Goal: Task Accomplishment & Management: Use online tool/utility

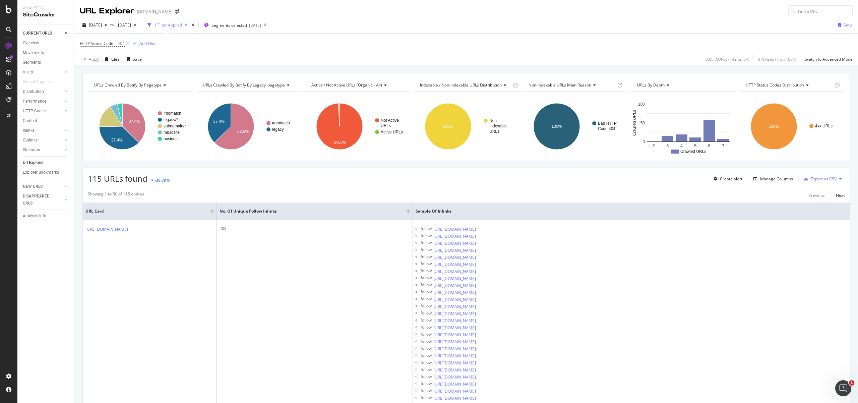
click at [822, 179] on div "Export as CSV" at bounding box center [824, 179] width 26 height 6
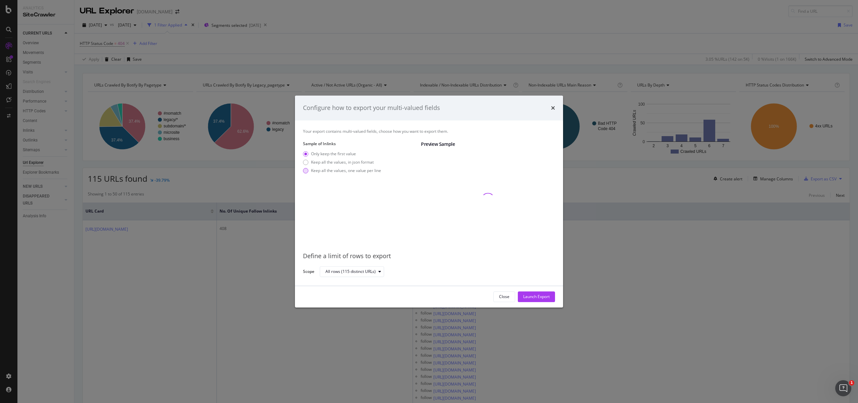
click at [305, 171] on div "modal" at bounding box center [305, 170] width 5 height 5
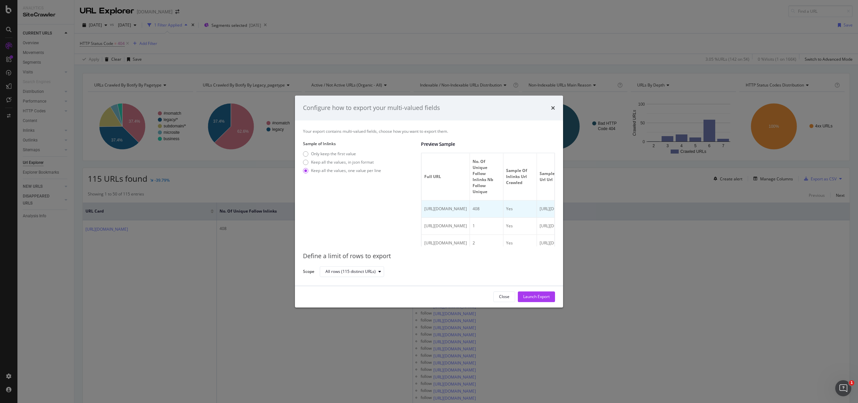
scroll to position [555, 0]
click at [542, 293] on div "Launch Export" at bounding box center [536, 297] width 26 height 10
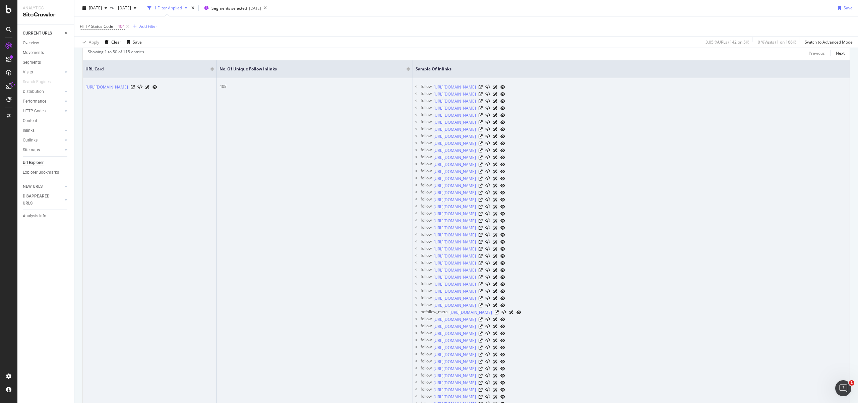
scroll to position [0, 0]
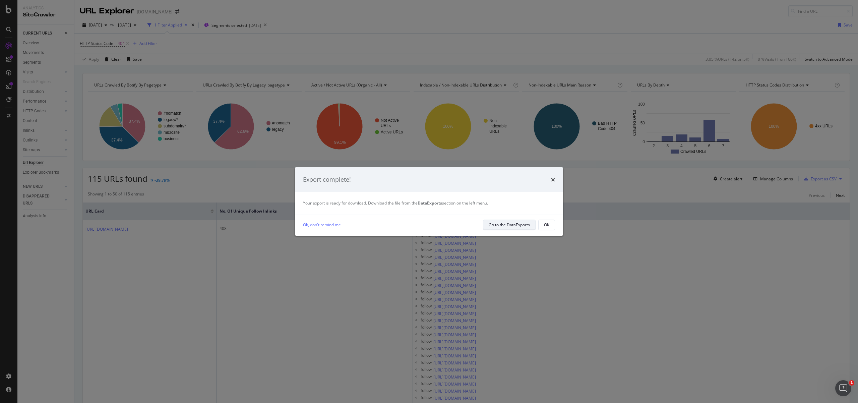
click at [511, 226] on div "Go to the DataExports" at bounding box center [509, 225] width 41 height 6
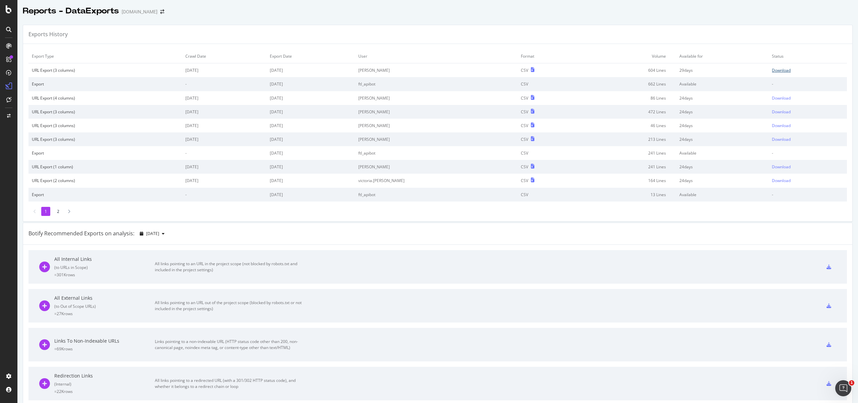
click at [772, 70] on div "Download" at bounding box center [781, 70] width 19 height 6
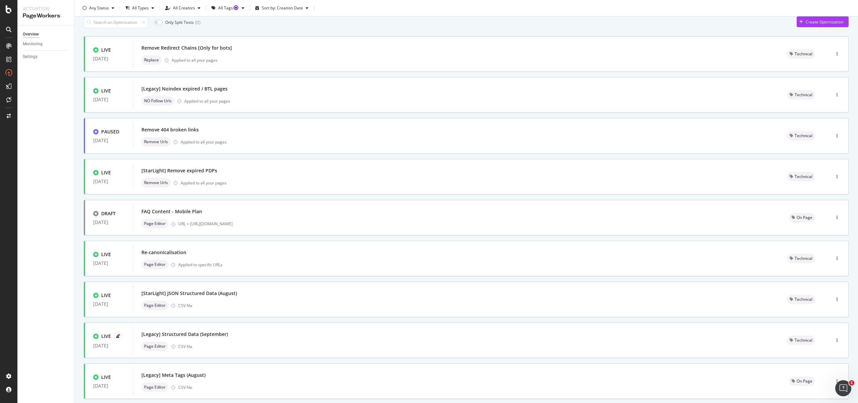
scroll to position [25, 0]
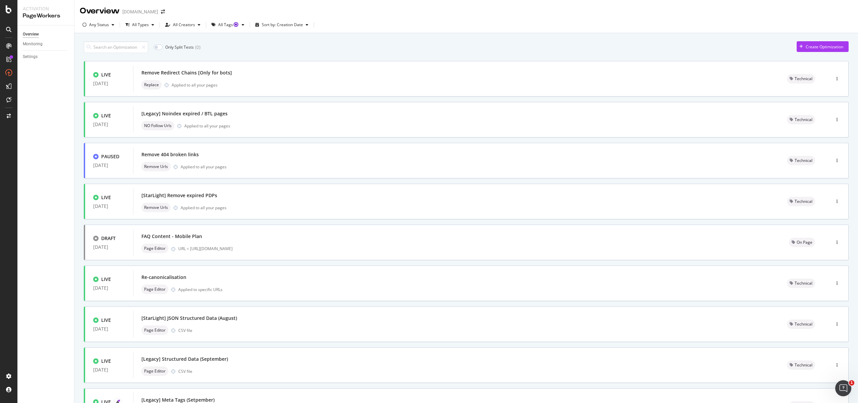
drag, startPoint x: 268, startPoint y: 317, endPoint x: 10, endPoint y: 288, distance: 258.8
click at [3, 287] on div "Activation PageWorkers Overview Monitoring Settings Overview starhub.com Any St…" at bounding box center [429, 201] width 858 height 403
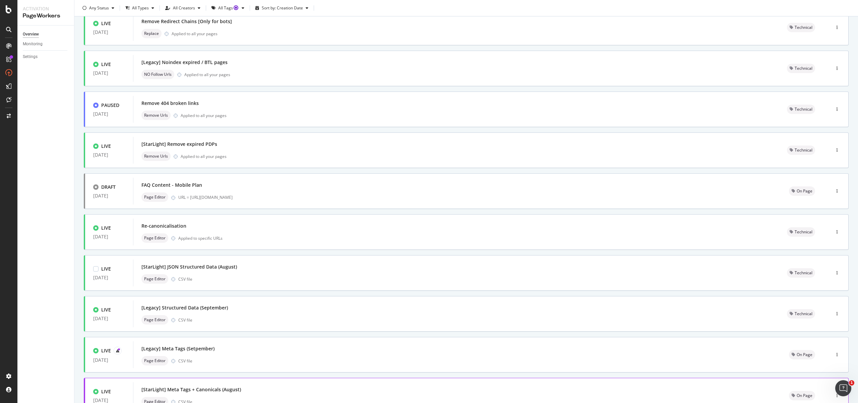
scroll to position [105, 0]
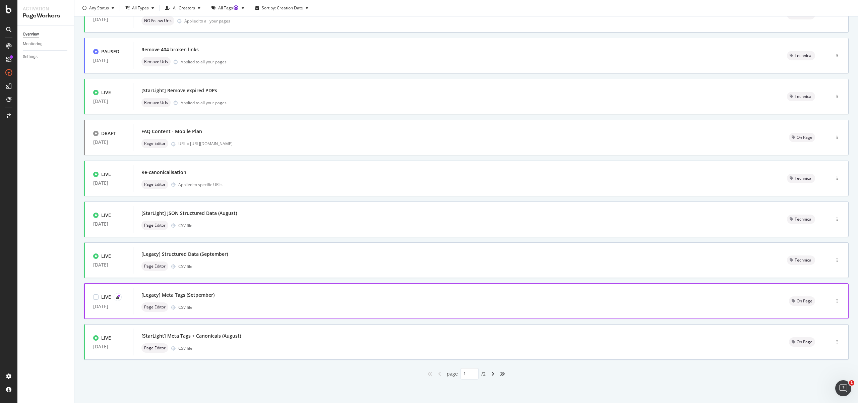
click at [208, 303] on div "Page Editor CSV file" at bounding box center [457, 306] width 632 height 9
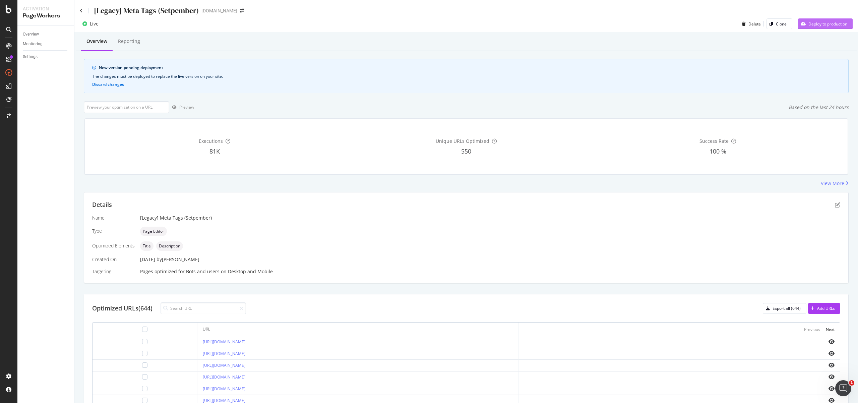
click at [837, 22] on div "Deploy to production" at bounding box center [828, 24] width 39 height 6
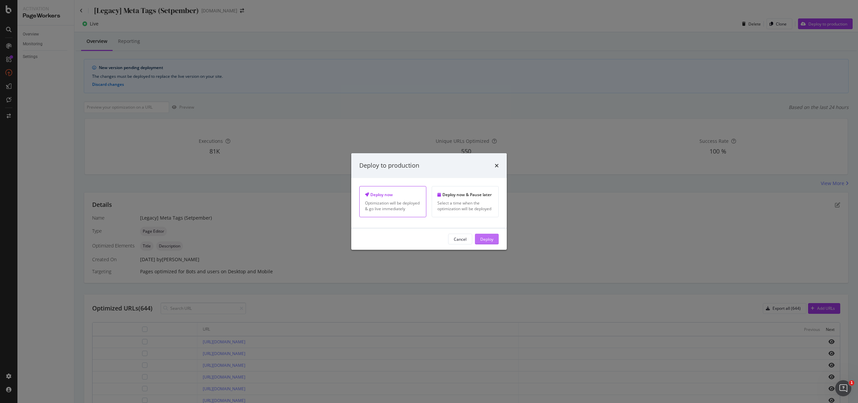
click at [487, 238] on div "Deploy" at bounding box center [486, 239] width 13 height 6
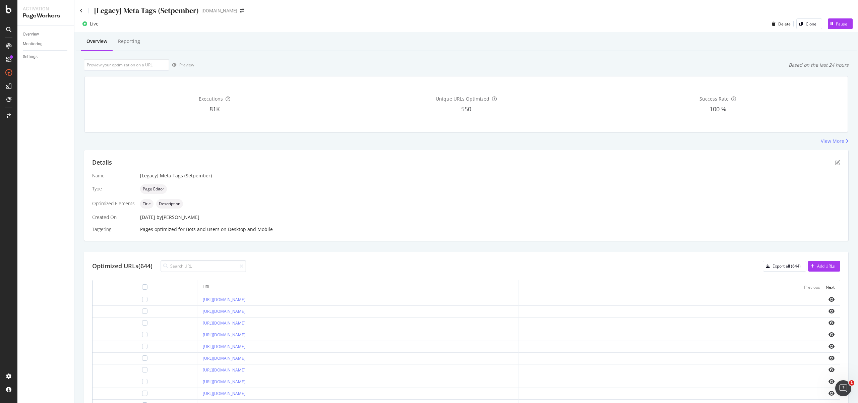
click at [528, 154] on div "Details Name [Legacy] Meta Tags (Setpember) Type Page Editor Optimized Elements…" at bounding box center [466, 195] width 764 height 91
click at [831, 263] on button "Add URLs" at bounding box center [824, 266] width 32 height 11
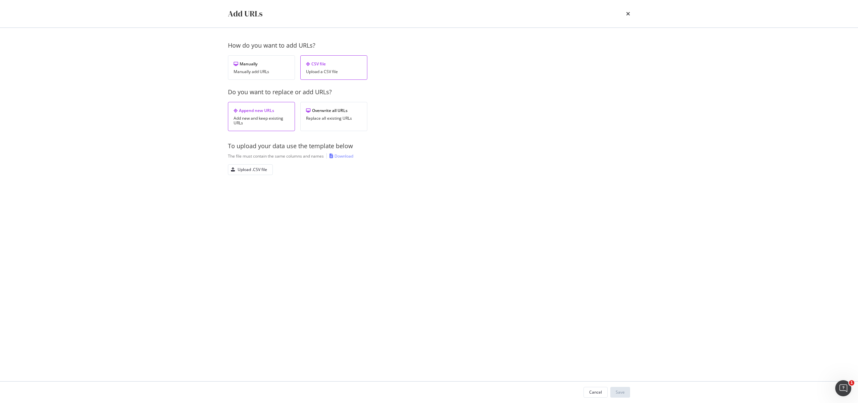
click at [343, 157] on div "Download" at bounding box center [344, 156] width 19 height 6
click at [270, 169] on button "Upload .CSV file" at bounding box center [250, 169] width 45 height 11
click at [623, 392] on div "Save" at bounding box center [620, 392] width 9 height 6
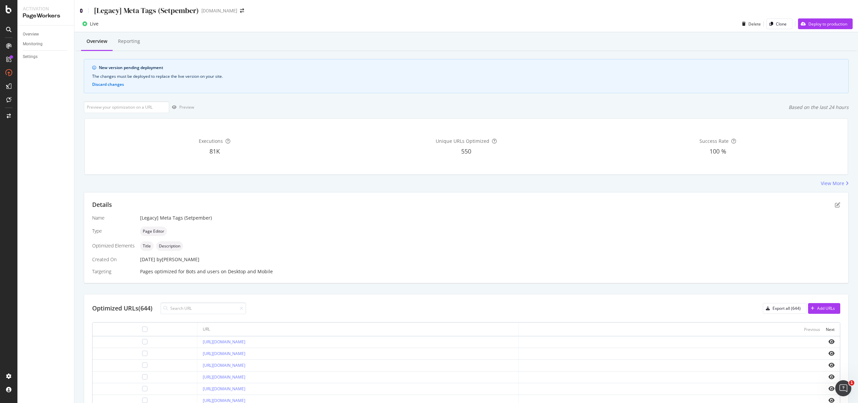
click at [81, 11] on icon at bounding box center [81, 10] width 3 height 5
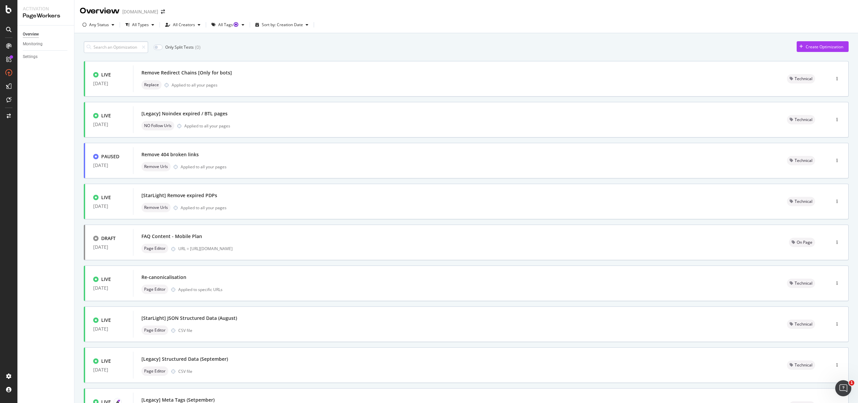
click at [132, 43] on input at bounding box center [116, 47] width 64 height 12
click at [131, 43] on input at bounding box center [116, 47] width 64 height 12
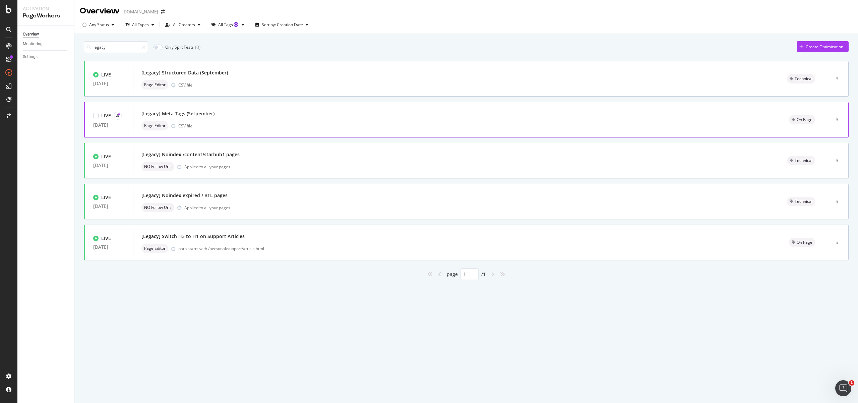
click at [276, 122] on div "Page Editor CSV file" at bounding box center [457, 125] width 632 height 9
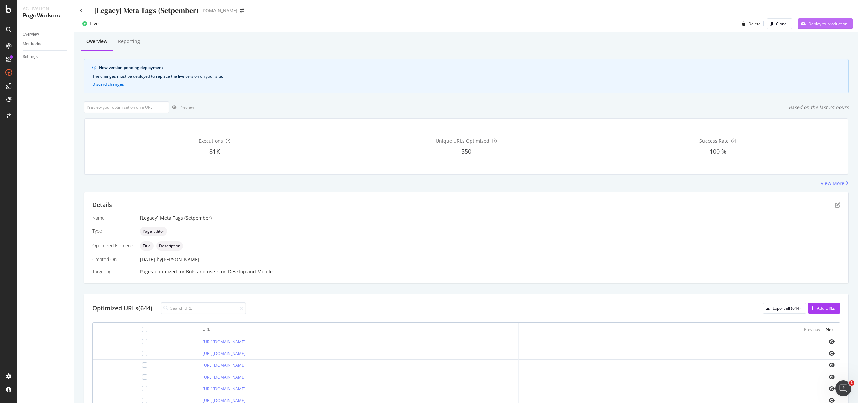
click at [823, 19] on div "Deploy to production" at bounding box center [822, 24] width 49 height 10
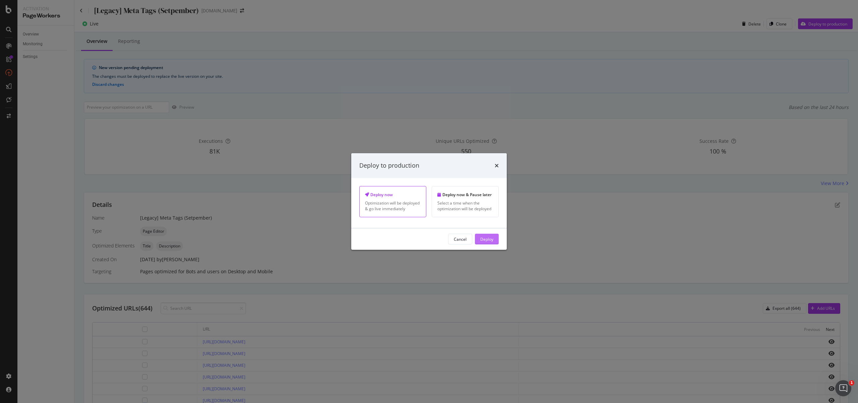
click at [489, 240] on div "Deploy" at bounding box center [486, 239] width 13 height 6
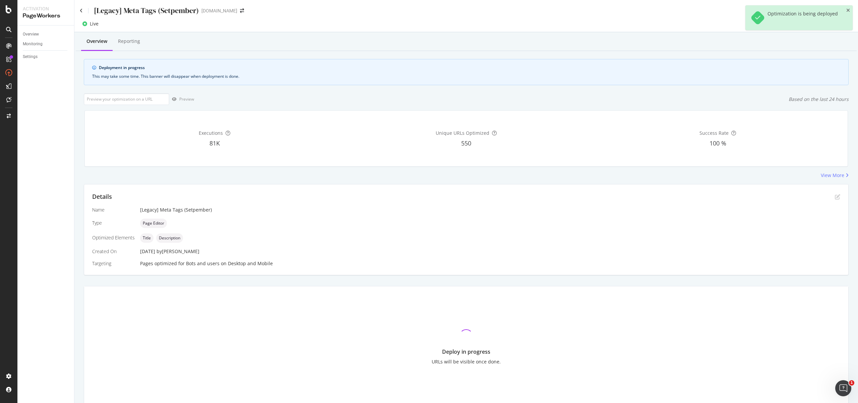
click at [81, 13] on div "[Legacy] Meta Tags (Setpember)" at bounding box center [139, 10] width 119 height 10
click at [82, 12] on icon at bounding box center [81, 10] width 3 height 5
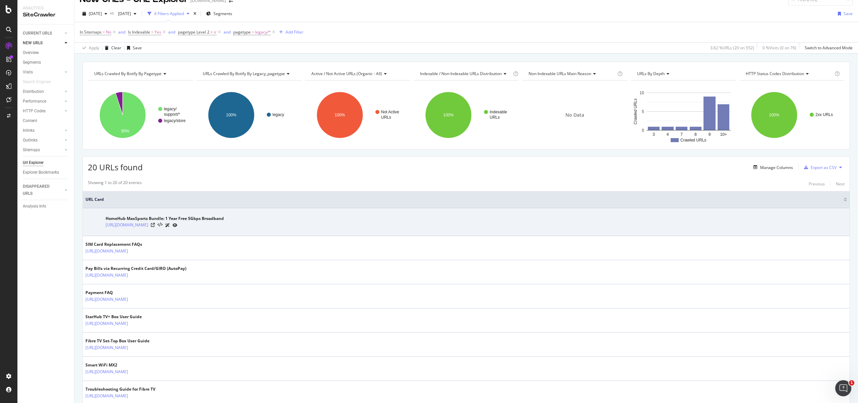
scroll to position [13, 0]
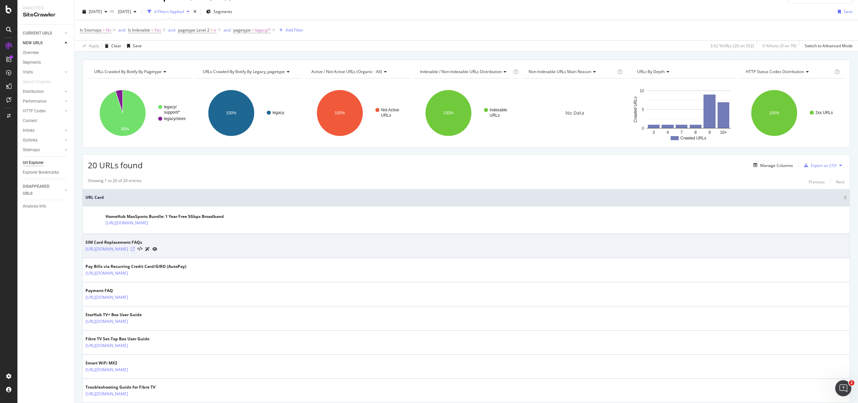
click at [135, 248] on icon at bounding box center [133, 249] width 4 height 4
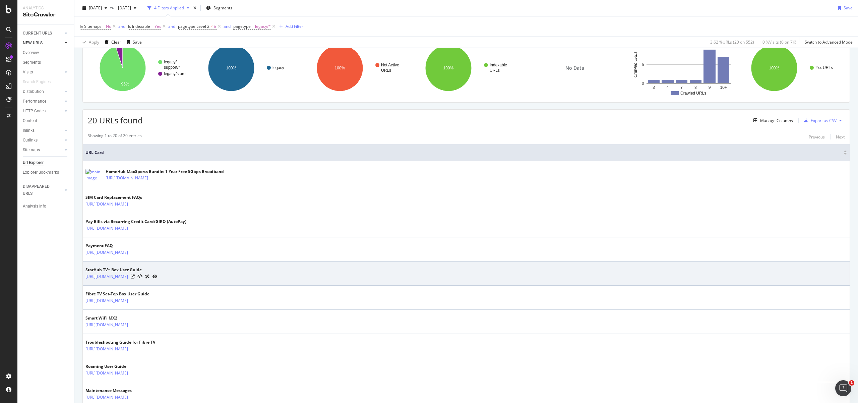
scroll to position [0, 0]
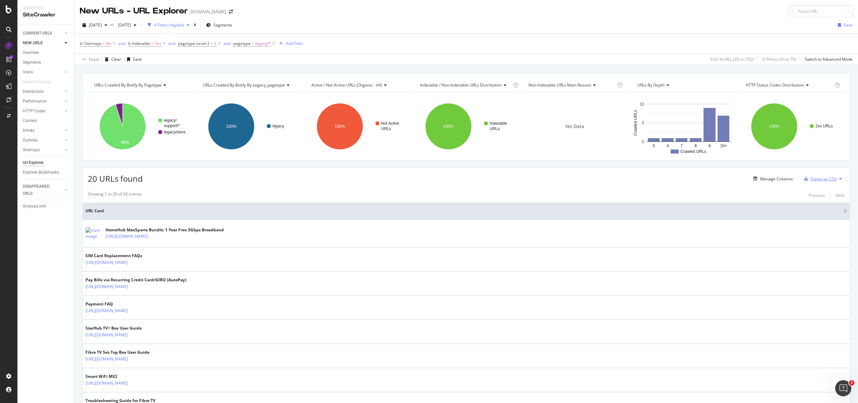
click at [826, 177] on div "Export as CSV" at bounding box center [824, 179] width 26 height 6
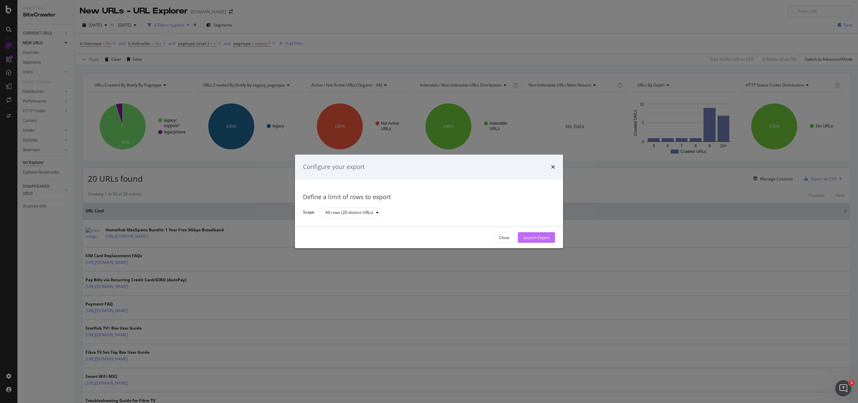
click at [546, 236] on div "Launch Export" at bounding box center [536, 238] width 26 height 6
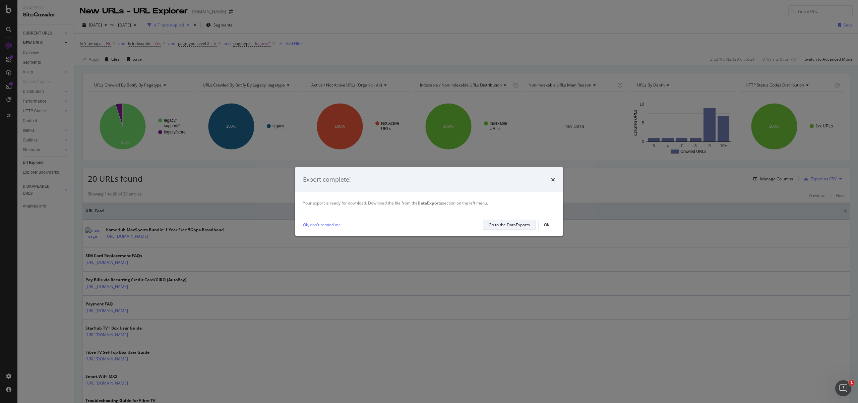
click at [526, 223] on div "Go to the DataExports" at bounding box center [509, 225] width 41 height 6
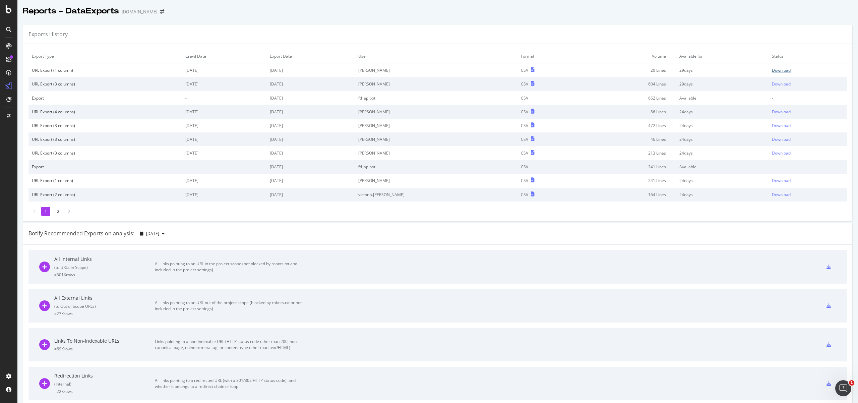
drag, startPoint x: 771, startPoint y: 68, endPoint x: 756, endPoint y: 79, distance: 18.3
click at [772, 68] on div "Download" at bounding box center [781, 70] width 19 height 6
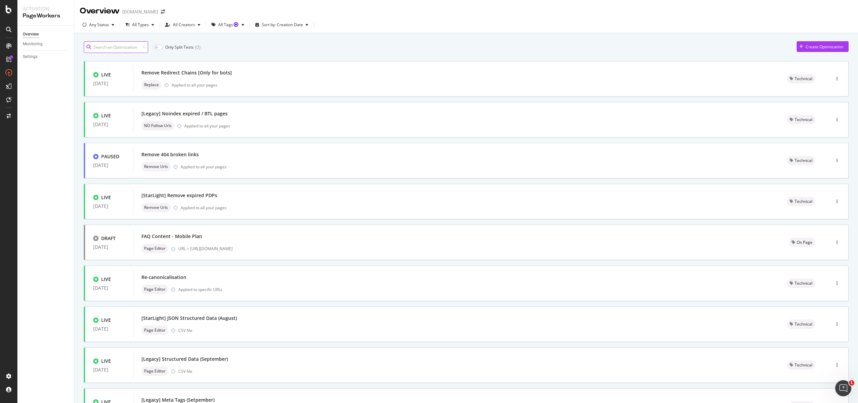
click at [126, 52] on input at bounding box center [116, 47] width 64 height 12
click at [126, 50] on input at bounding box center [116, 47] width 64 height 12
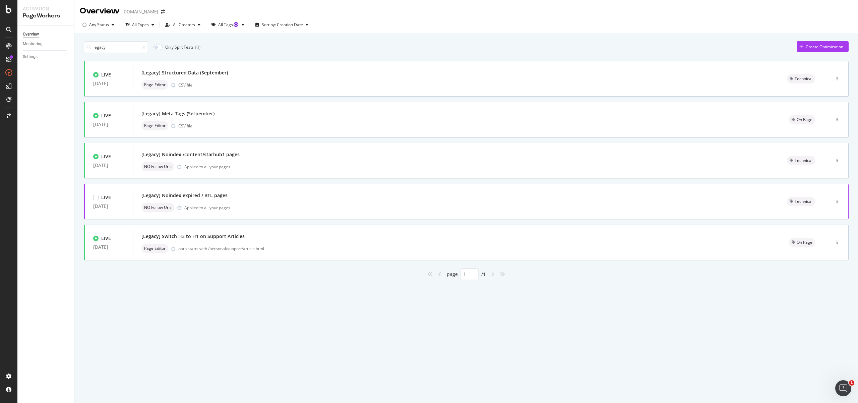
click at [247, 208] on div "NO Follow Urls Applied to all your pages" at bounding box center [456, 207] width 630 height 9
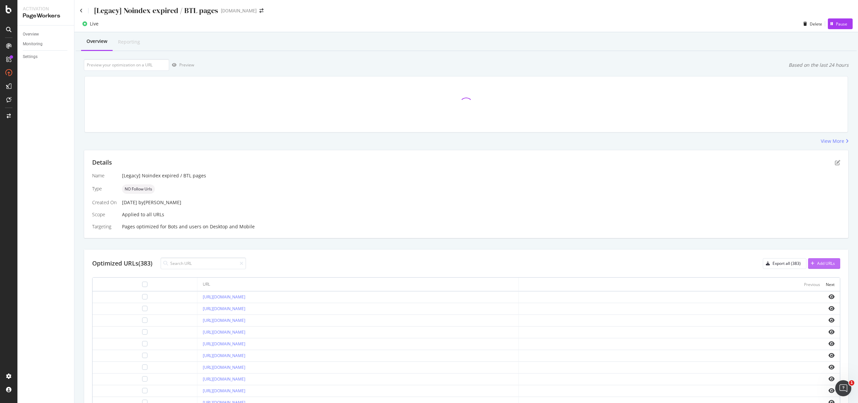
click at [817, 264] on div "Add URLs" at bounding box center [826, 263] width 18 height 6
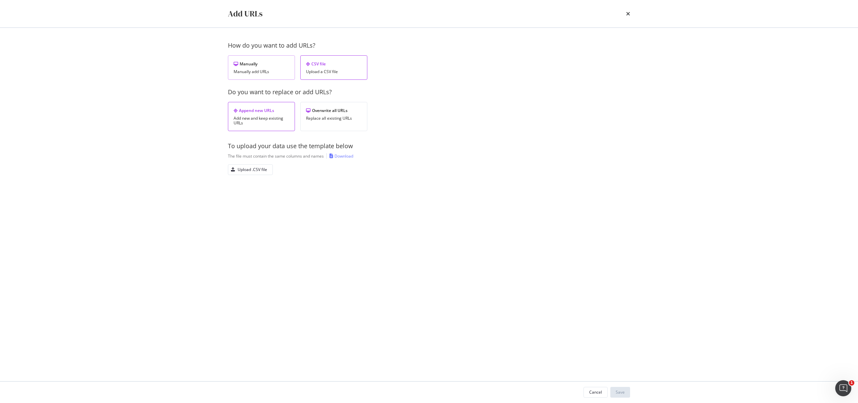
click at [258, 76] on div "Manually Manually add URLs" at bounding box center [261, 67] width 67 height 24
click at [238, 110] on div "Add a URL" at bounding box center [246, 113] width 19 height 6
click at [337, 71] on div "Upload a CSV file" at bounding box center [334, 71] width 56 height 5
click at [341, 159] on div "To upload your data use the template below The file must contain the same colum…" at bounding box center [429, 158] width 402 height 33
click at [343, 157] on div "Download" at bounding box center [344, 156] width 19 height 6
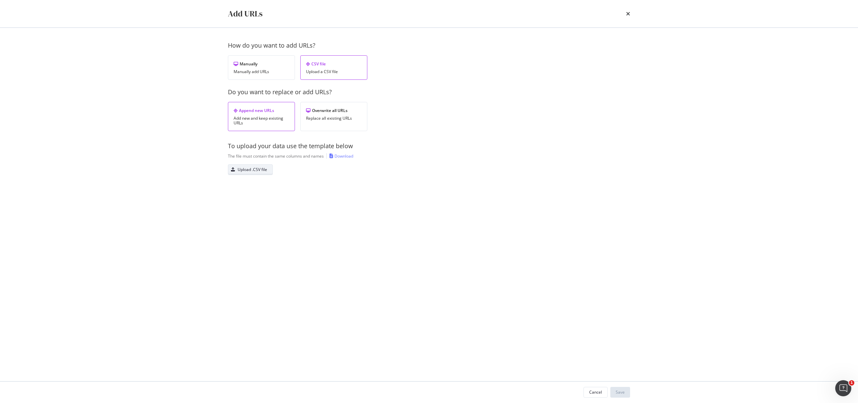
click at [260, 169] on div "Upload .CSV file" at bounding box center [253, 170] width 30 height 6
click at [623, 389] on div "Save" at bounding box center [620, 392] width 9 height 10
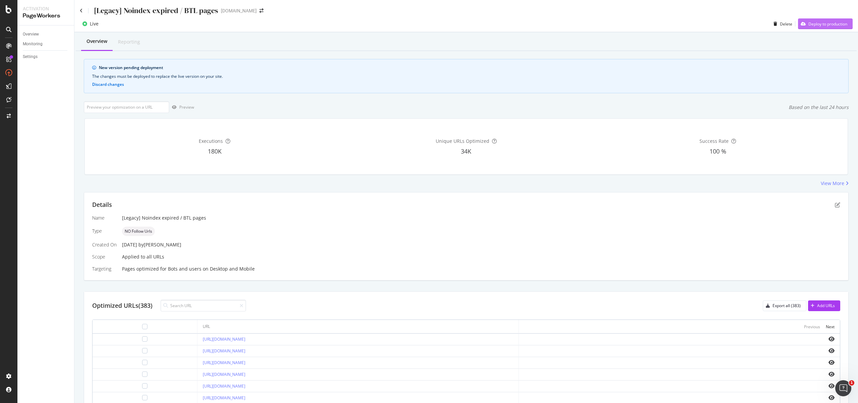
click at [822, 22] on div "Deploy to production" at bounding box center [828, 24] width 39 height 6
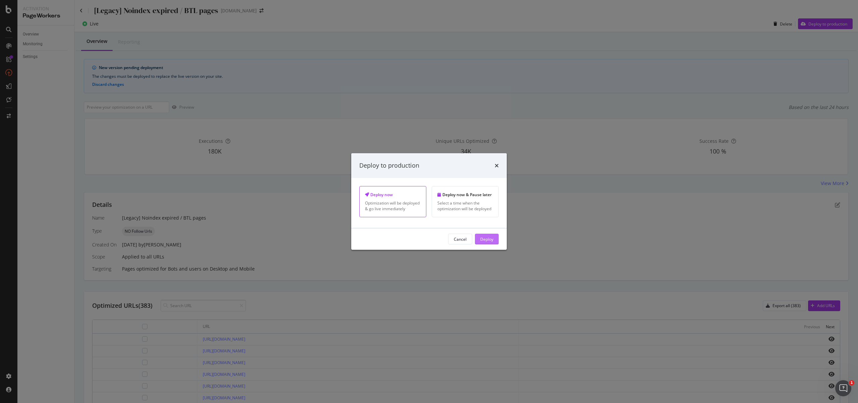
click at [482, 243] on div "Deploy" at bounding box center [486, 239] width 13 height 10
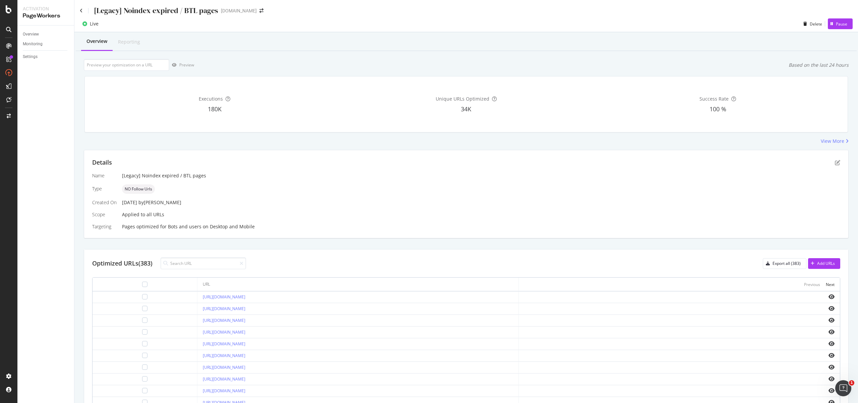
click at [79, 12] on div "[Legacy] Noindex expired / BTL pages starhub.com" at bounding box center [466, 8] width 784 height 16
click at [81, 11] on icon at bounding box center [81, 10] width 3 height 5
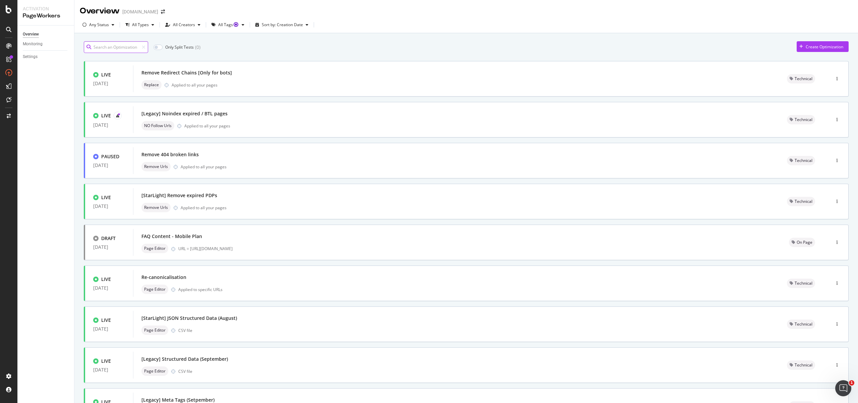
click at [109, 45] on input at bounding box center [116, 47] width 64 height 12
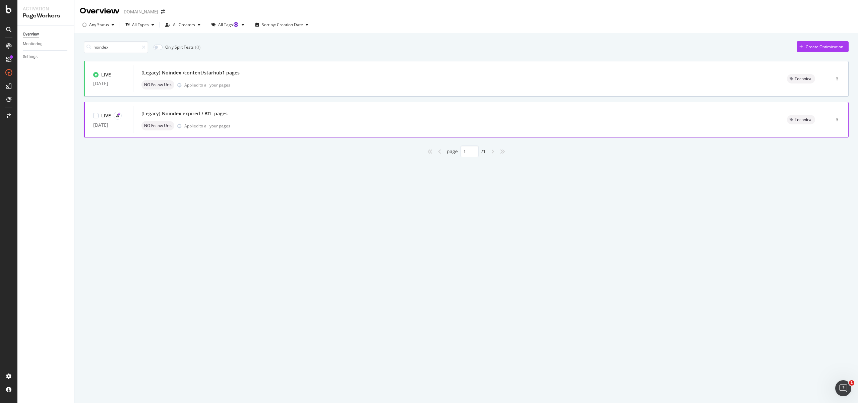
click at [282, 120] on div "[Legacy] Noindex expired / BTL pages NO Follow Urls Applied to all your pages" at bounding box center [456, 119] width 630 height 21
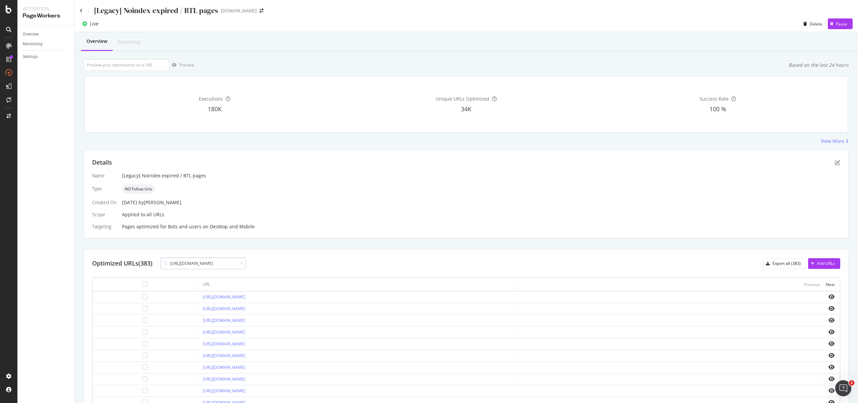
scroll to position [0, 82]
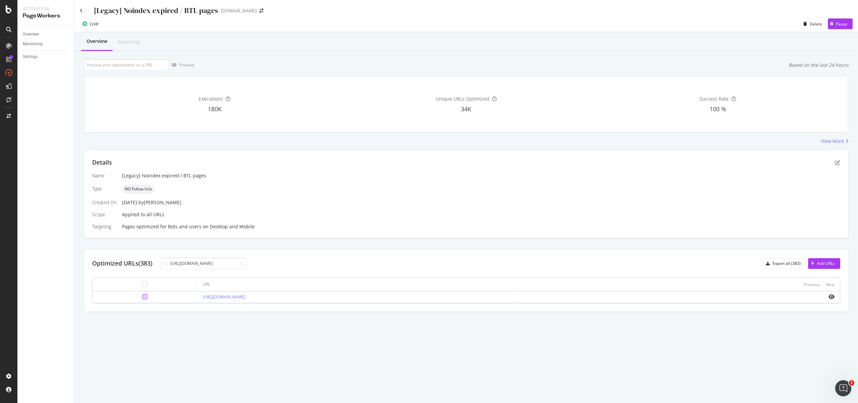
type input "[URL][DOMAIN_NAME]"
drag, startPoint x: 121, startPoint y: 299, endPoint x: 150, endPoint y: 304, distance: 29.2
click at [142, 299] on div at bounding box center [144, 296] width 5 height 5
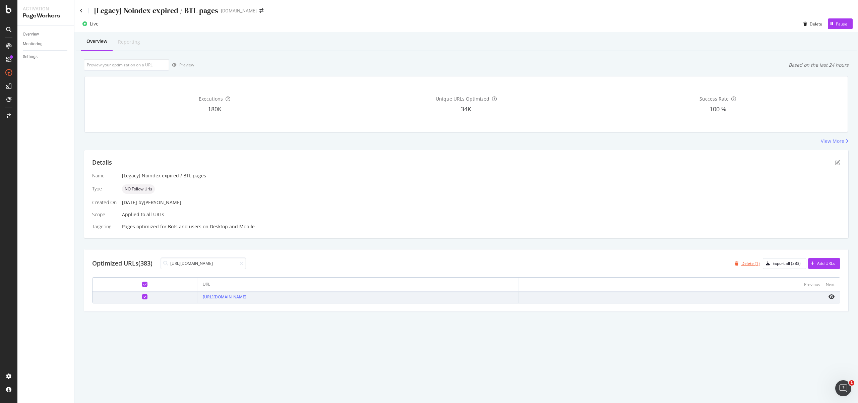
click at [752, 265] on div "Delete (1)" at bounding box center [751, 263] width 18 height 6
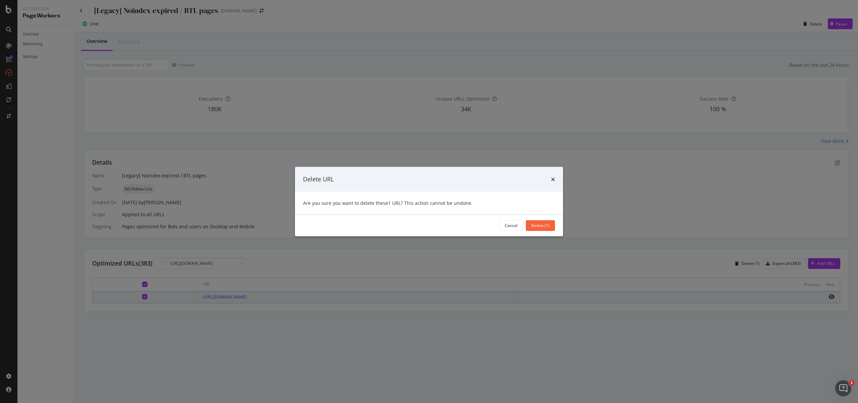
drag, startPoint x: 549, startPoint y: 227, endPoint x: 549, endPoint y: 242, distance: 14.4
click at [549, 227] on div "Delete (1)" at bounding box center [540, 226] width 18 height 6
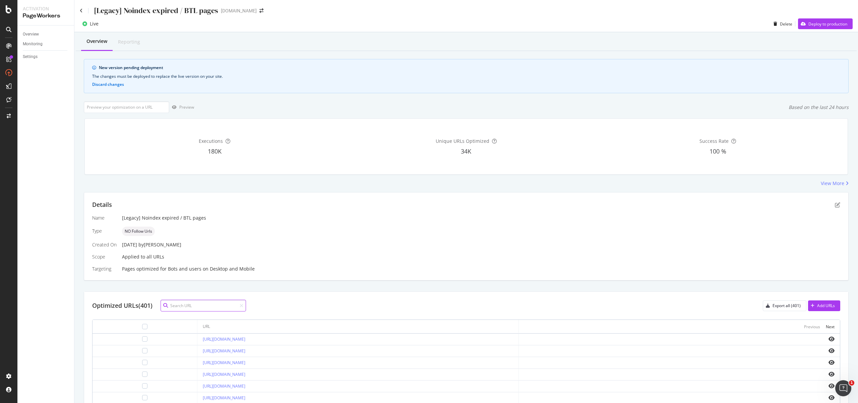
paste input "[URL][DOMAIN_NAME]"
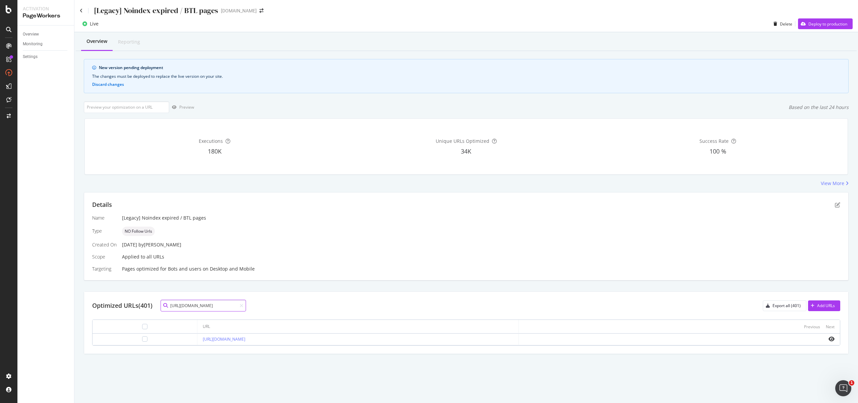
type input "[URL][DOMAIN_NAME]"
click at [851, 391] on body "Activation PageWorkers Overview Monitoring Settings [Legacy] Noindex expired / …" at bounding box center [429, 201] width 858 height 403
click at [839, 390] on icon "Open Intercom Messenger" at bounding box center [842, 387] width 11 height 11
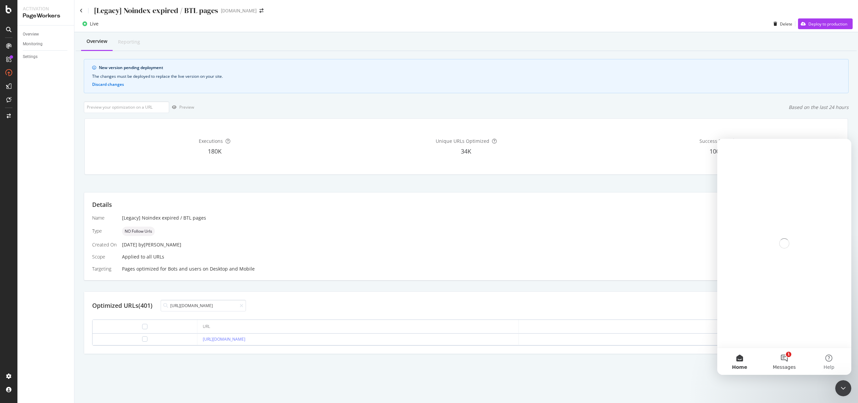
click at [785, 360] on button "1 Messages" at bounding box center [784, 361] width 45 height 27
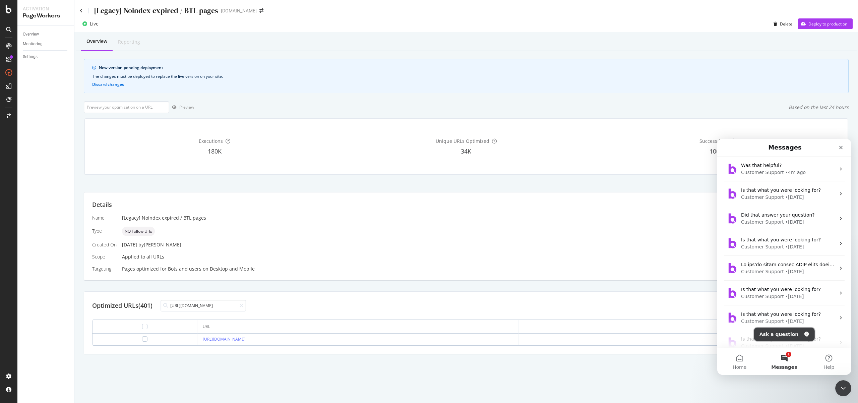
click at [787, 335] on button "Ask a question" at bounding box center [784, 334] width 61 height 13
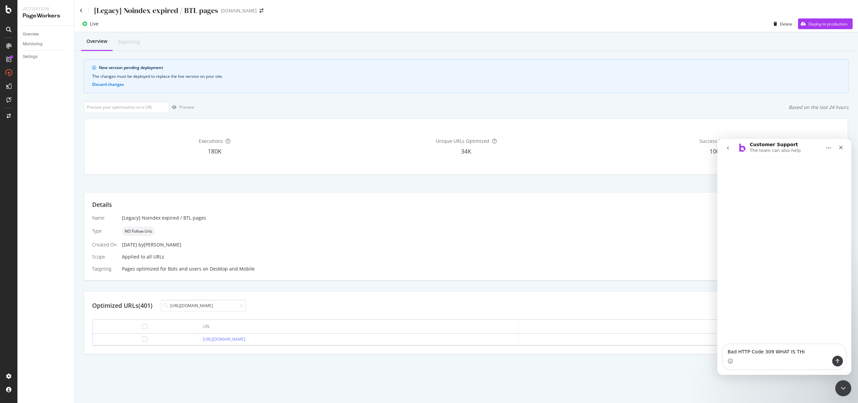
type textarea "Bad HTTP Code 309 WHAT IS THIS"
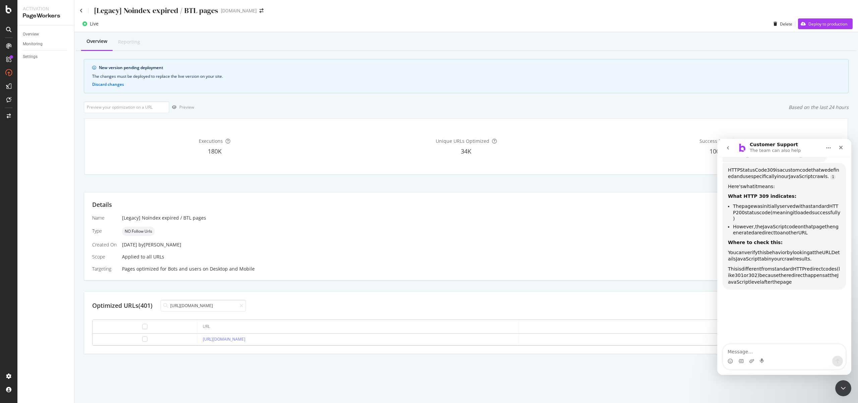
scroll to position [80, 0]
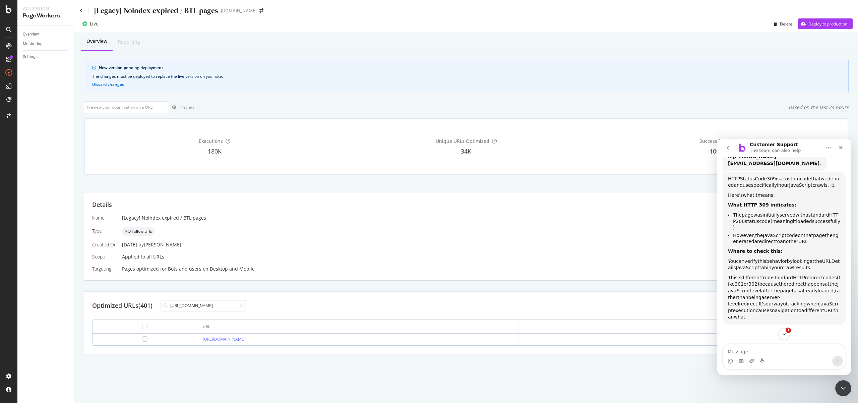
click at [796, 176] on span "custom" at bounding box center [791, 178] width 17 height 5
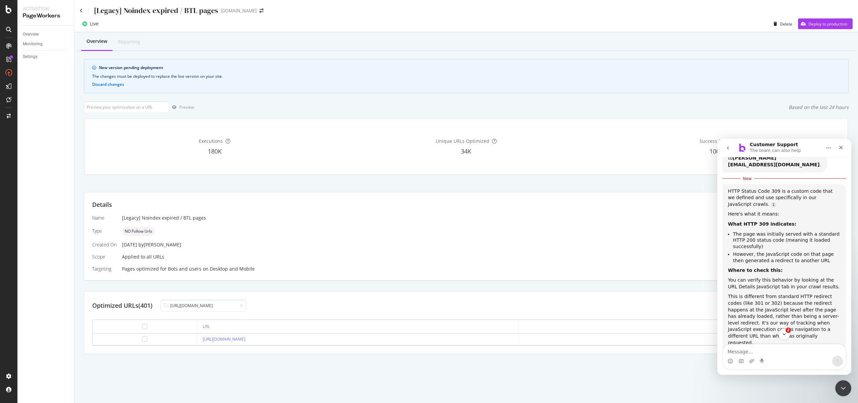
click at [780, 188] on div "HTTP Status Code 309 is a custom code that we defined and use specifically in o…" at bounding box center [784, 198] width 113 height 20
click at [772, 253] on li "However, the JavaScript code on that page then generated a redirect to another …" at bounding box center [787, 257] width 108 height 12
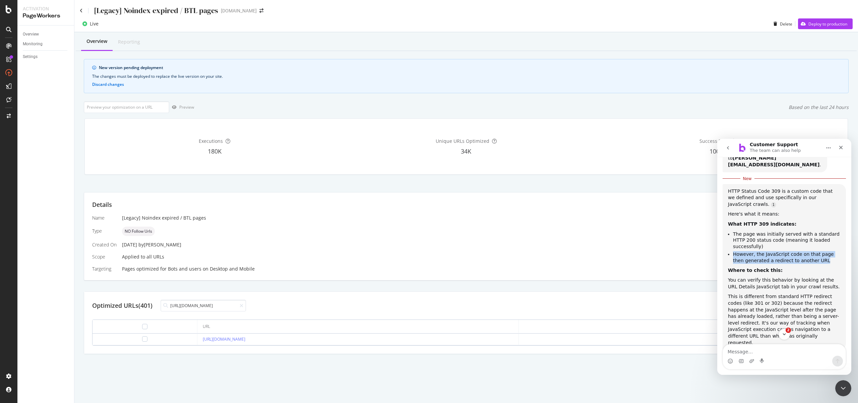
click at [772, 253] on li "However, the JavaScript code on that page then generated a redirect to another …" at bounding box center [787, 257] width 108 height 12
click at [774, 268] on b "Where to check this:" at bounding box center [755, 270] width 55 height 5
click at [759, 281] on div "You can verify this behavior by looking at the URL Details JavaScript tab in yo…" at bounding box center [784, 283] width 113 height 13
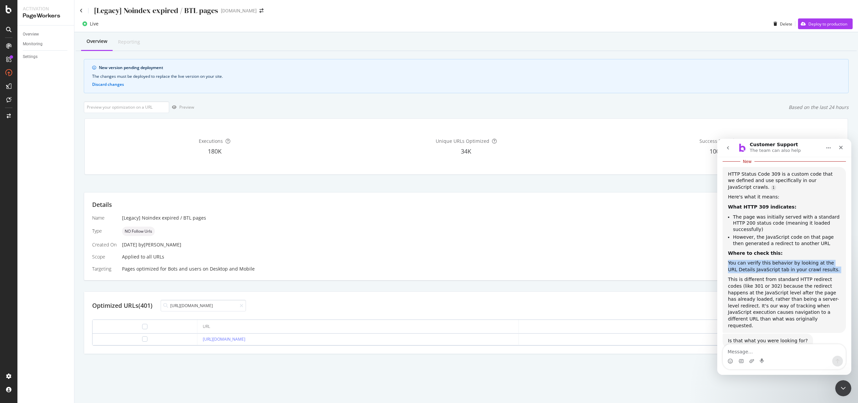
scroll to position [102, 0]
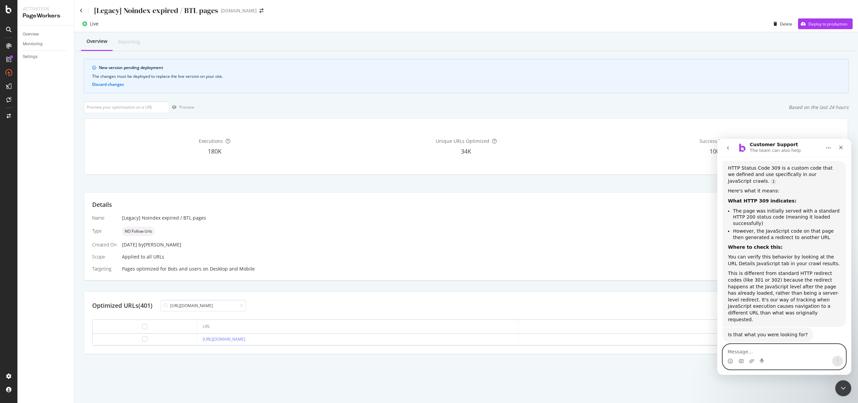
click at [778, 351] on textarea "Message…" at bounding box center [784, 349] width 123 height 11
type textarea "is it ok to leave it because its a PDF? in the xml sitemap"
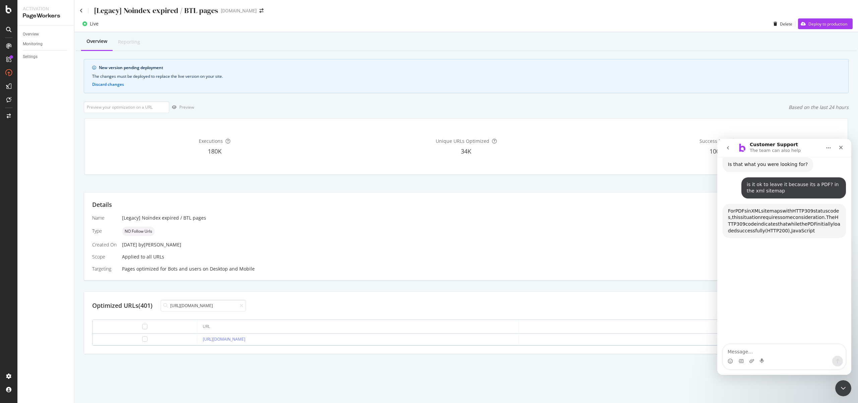
scroll to position [272, 0]
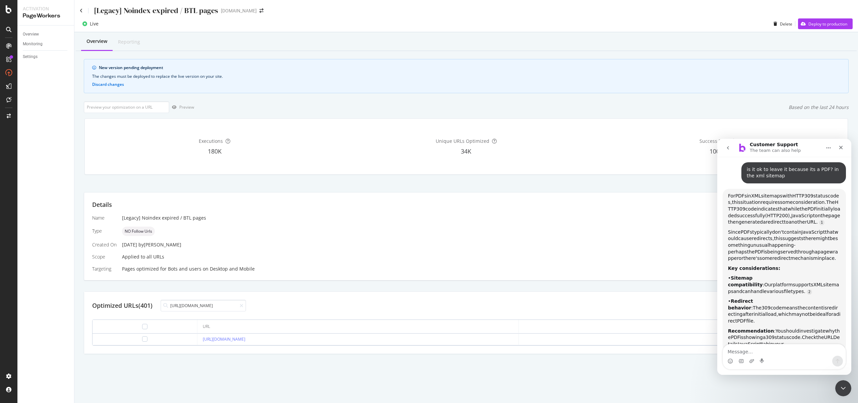
click at [777, 206] on span "indicates" at bounding box center [767, 208] width 21 height 5
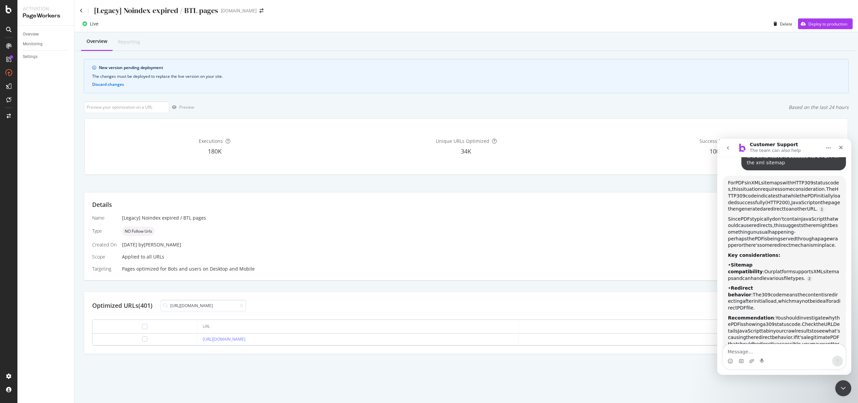
scroll to position [292, 0]
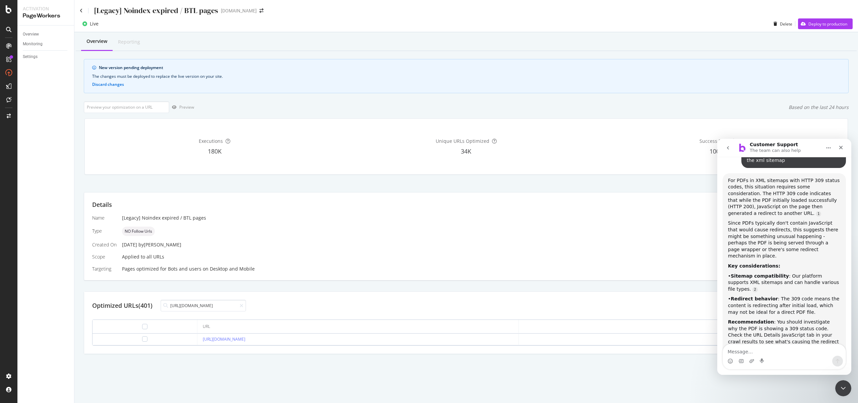
click at [770, 222] on div "Since PDFs typically don't contain JavaScript that would cause redirects, this …" at bounding box center [784, 240] width 113 height 40
click at [770, 223] on div "Since PDFs typically don't contain JavaScript that would cause redirects, this …" at bounding box center [784, 240] width 113 height 40
click at [798, 273] on div "• Sitemap compatibility : Our platform supports XML sitemaps and can handle var…" at bounding box center [784, 283] width 113 height 20
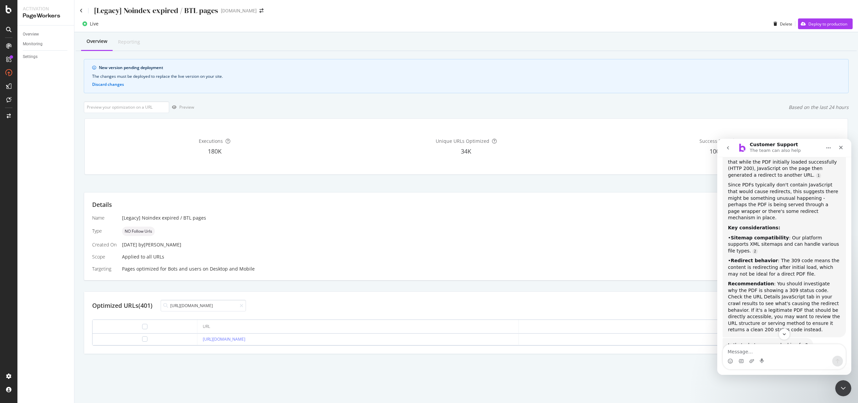
scroll to position [331, 0]
drag, startPoint x: 785, startPoint y: 269, endPoint x: 813, endPoint y: 280, distance: 30.1
click at [813, 280] on div "Recommendation : You should investigate why the PDF is showing a 309 status cod…" at bounding box center [784, 306] width 113 height 53
click at [793, 280] on div "Recommendation : You should investigate why the PDF is showing a 309 status cod…" at bounding box center [784, 306] width 113 height 53
click at [789, 293] on div "Recommendation : You should investigate why the PDF is showing a 309 status cod…" at bounding box center [784, 306] width 113 height 53
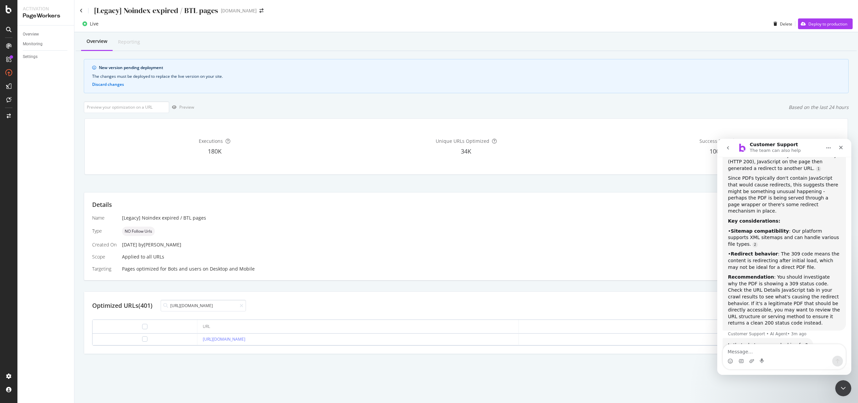
scroll to position [338, 0]
click at [690, 378] on div "[Legacy] Noindex expired / BTL pages starhub.com Live Delete Deploy to producti…" at bounding box center [466, 201] width 784 height 403
click at [227, 308] on input "[URL][DOMAIN_NAME]" at bounding box center [203, 306] width 85 height 12
paste input "mobile/browse/oppo/reno13-f-5g-with-watch-x2-bundle"
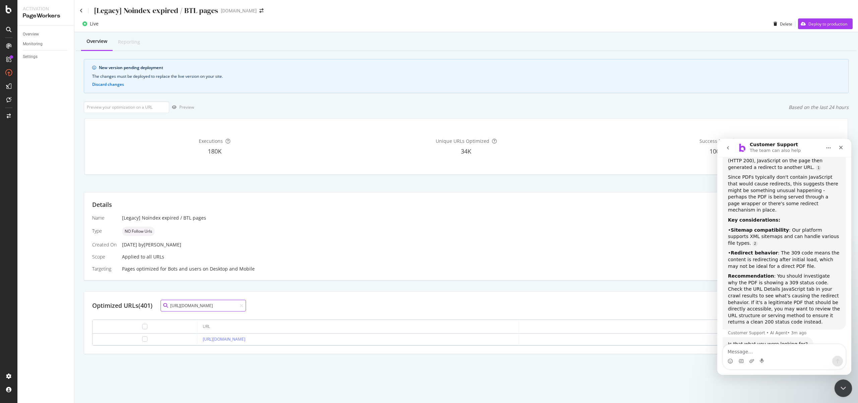
type input "[URL][DOMAIN_NAME]"
drag, startPoint x: 839, startPoint y: 385, endPoint x: 1668, endPoint y: 767, distance: 912.7
click at [838, 385] on div "Close Intercom Messenger" at bounding box center [842, 387] width 16 height 16
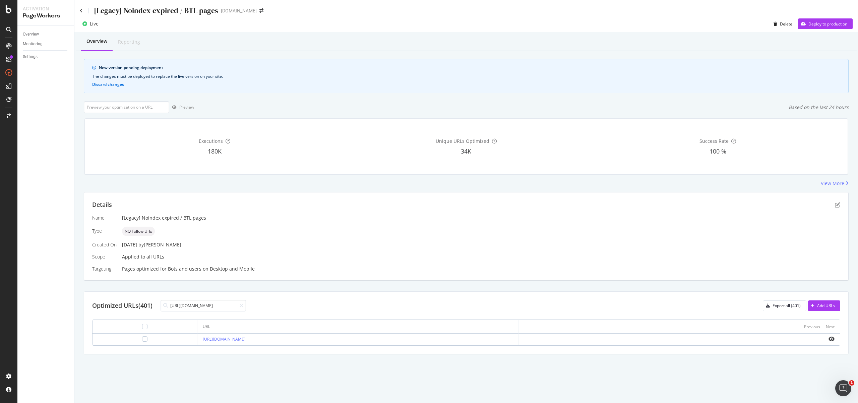
scroll to position [331, 0]
click at [142, 339] on div at bounding box center [144, 338] width 5 height 5
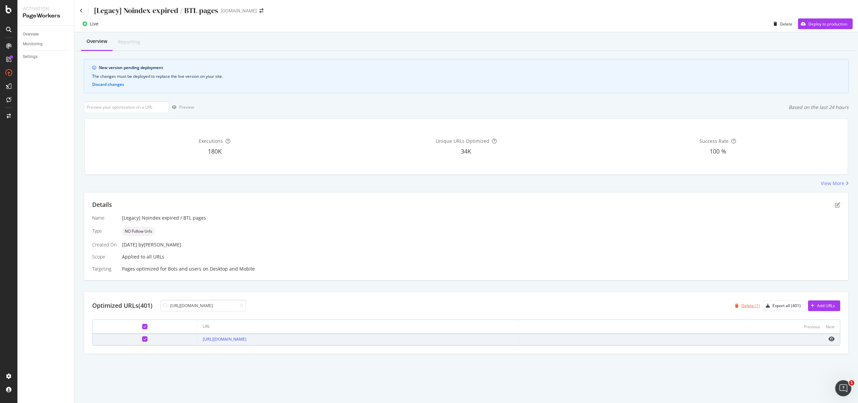
click at [747, 306] on div "Delete (1)" at bounding box center [751, 306] width 18 height 6
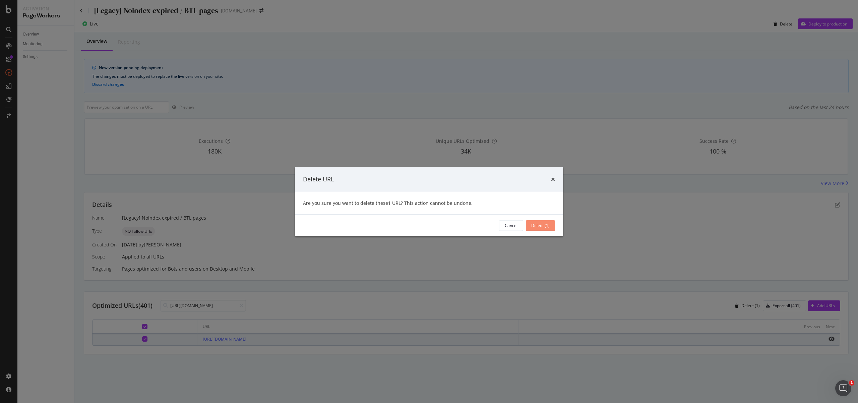
click at [542, 223] on div "Delete (1)" at bounding box center [540, 226] width 18 height 6
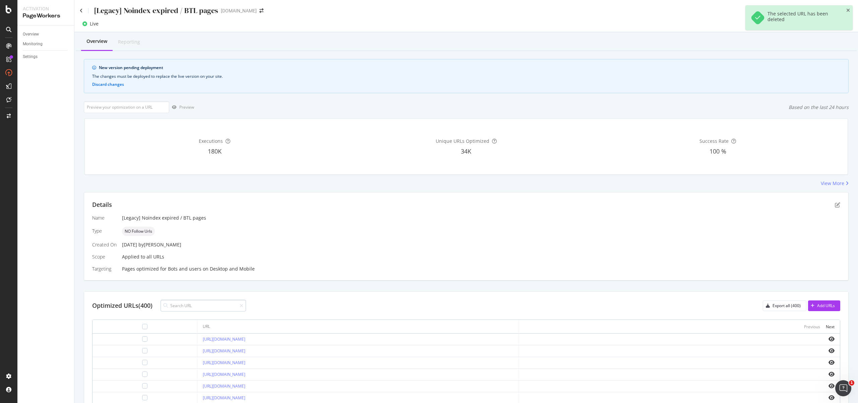
drag, startPoint x: 194, startPoint y: 315, endPoint x: 200, endPoint y: 310, distance: 7.8
click at [194, 315] on div "Optimized URLs (400) Export all (400) Add URLs URL Previous Next https://www.st…" at bounding box center [466, 405] width 764 height 226
click at [200, 310] on input at bounding box center [203, 306] width 85 height 12
paste input "[URL][DOMAIN_NAME]"
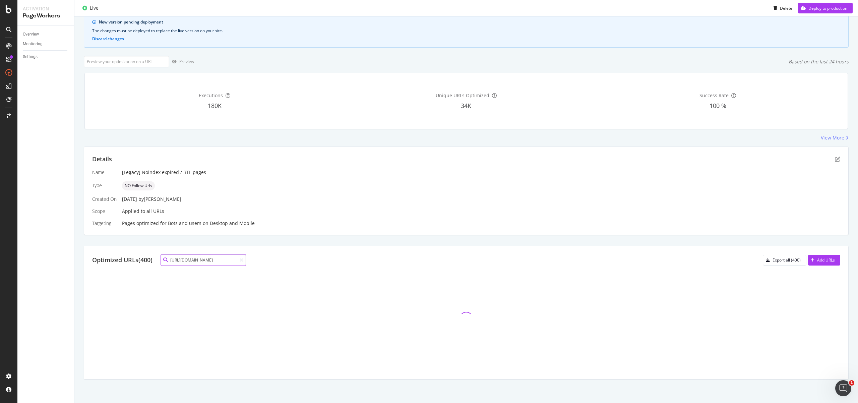
scroll to position [0, 0]
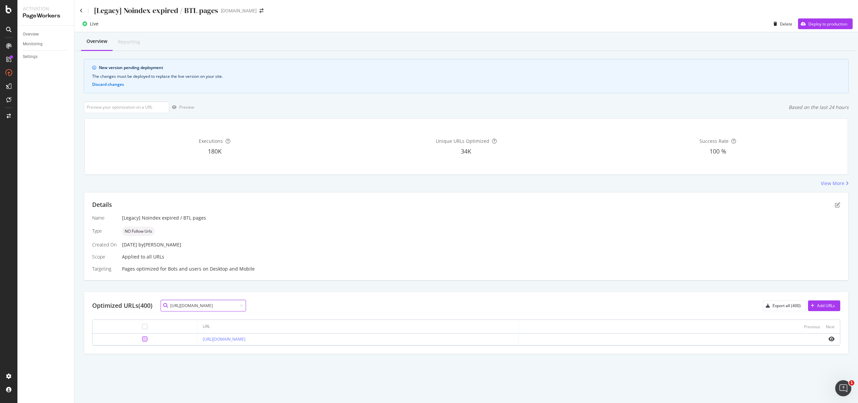
type input "[URL][DOMAIN_NAME]"
click at [142, 339] on div at bounding box center [144, 338] width 5 height 5
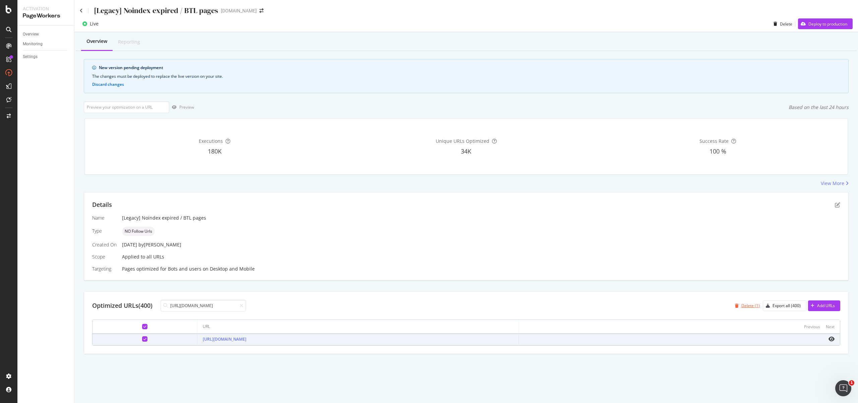
drag, startPoint x: 736, startPoint y: 306, endPoint x: 741, endPoint y: 308, distance: 5.7
click at [741, 308] on div "Delete (1)" at bounding box center [745, 306] width 27 height 10
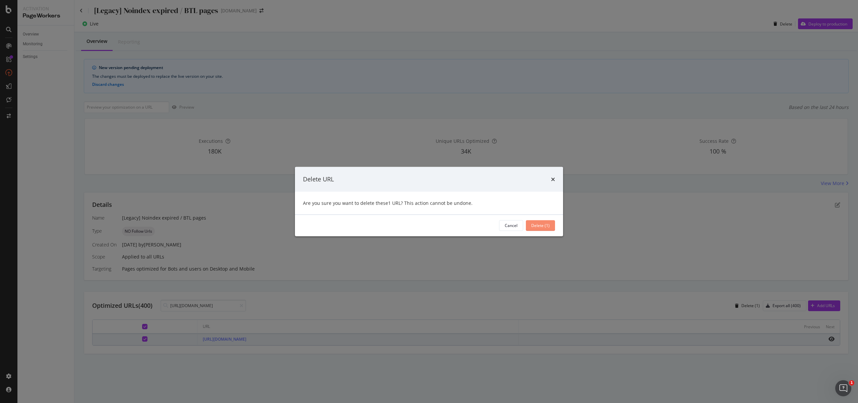
click at [549, 226] on div "Delete (1)" at bounding box center [540, 226] width 18 height 6
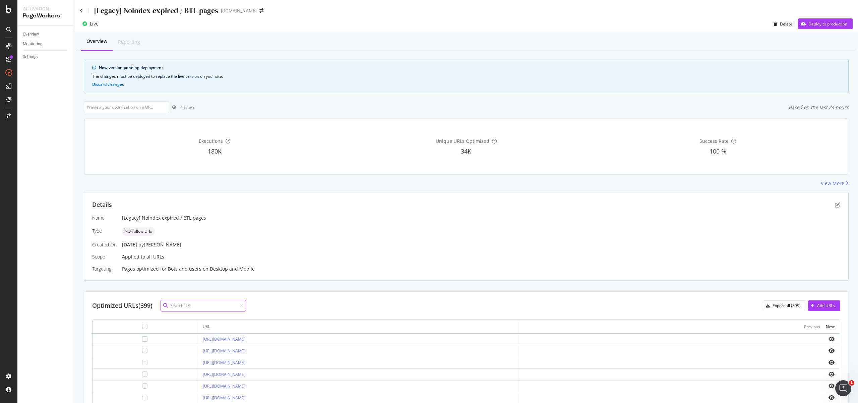
paste input "[URL][DOMAIN_NAME]"
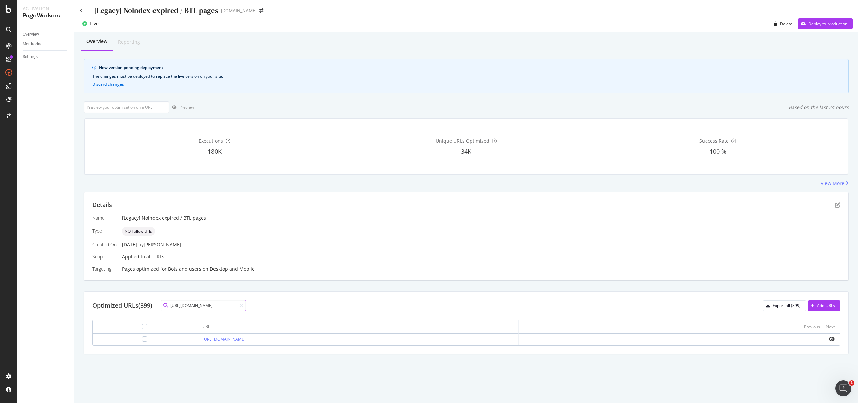
type input "[URL][DOMAIN_NAME]"
click at [125, 340] on div at bounding box center [145, 338] width 94 height 5
click at [142, 340] on div at bounding box center [144, 338] width 5 height 5
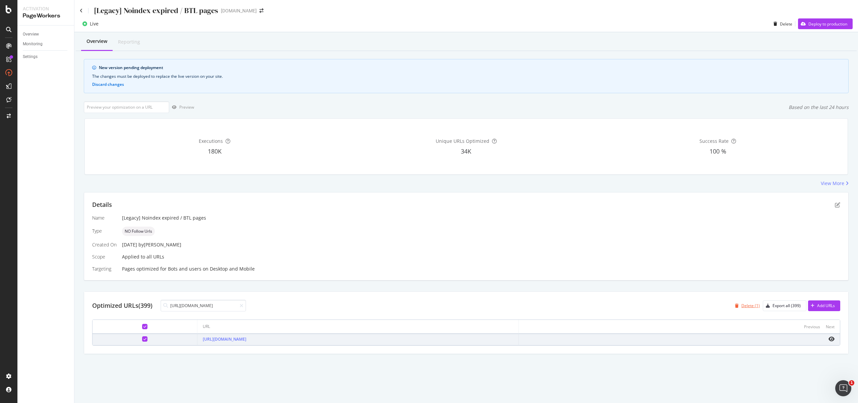
click at [756, 308] on div "Delete (1)" at bounding box center [751, 306] width 18 height 6
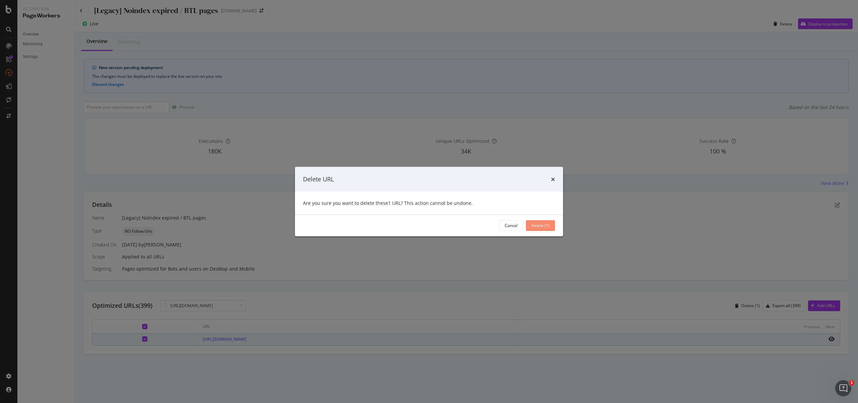
click at [539, 229] on div "Delete (1)" at bounding box center [540, 225] width 18 height 10
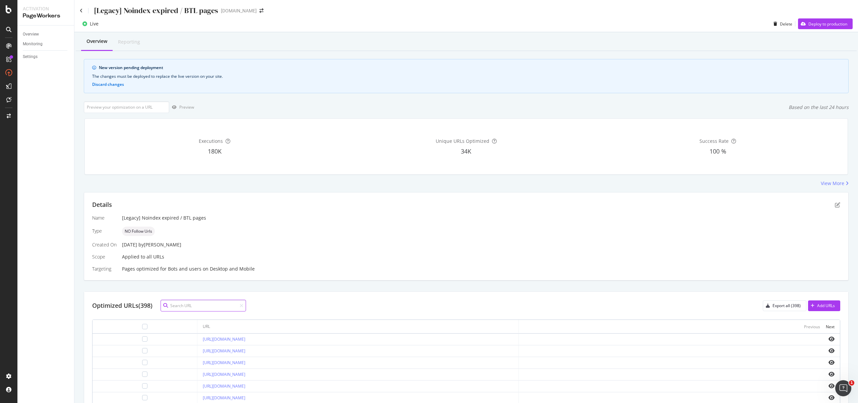
paste input "[URL][DOMAIN_NAME]"
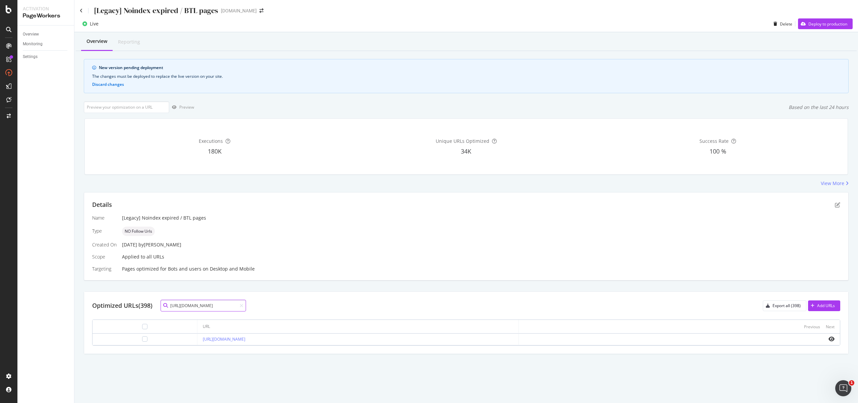
type input "[URL][DOMAIN_NAME]"
click at [361, 340] on div "[URL][DOMAIN_NAME]" at bounding box center [358, 339] width 310 height 6
click at [142, 337] on div at bounding box center [144, 338] width 5 height 5
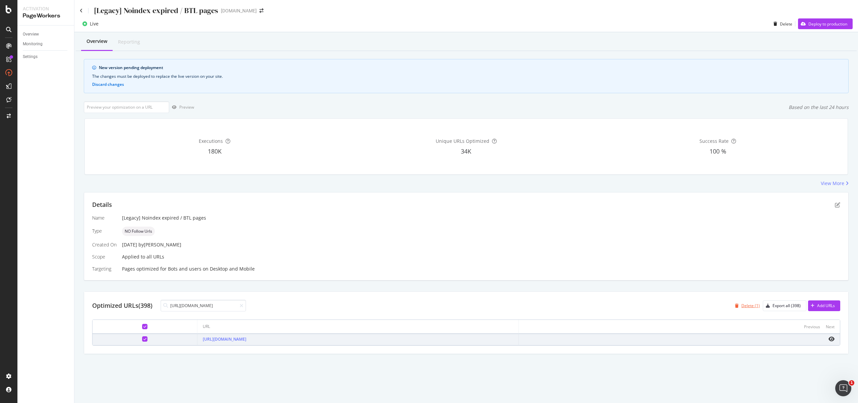
click at [739, 307] on icon "button" at bounding box center [737, 306] width 4 height 4
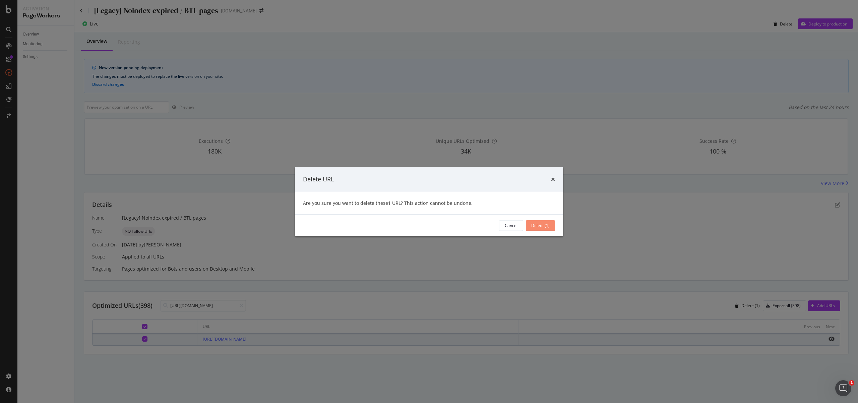
click at [536, 226] on div "Delete (1)" at bounding box center [540, 226] width 18 height 6
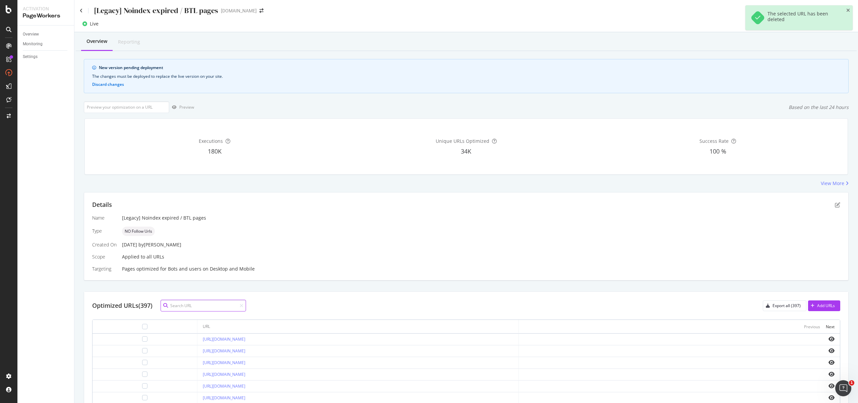
paste input "[URL][DOMAIN_NAME]"
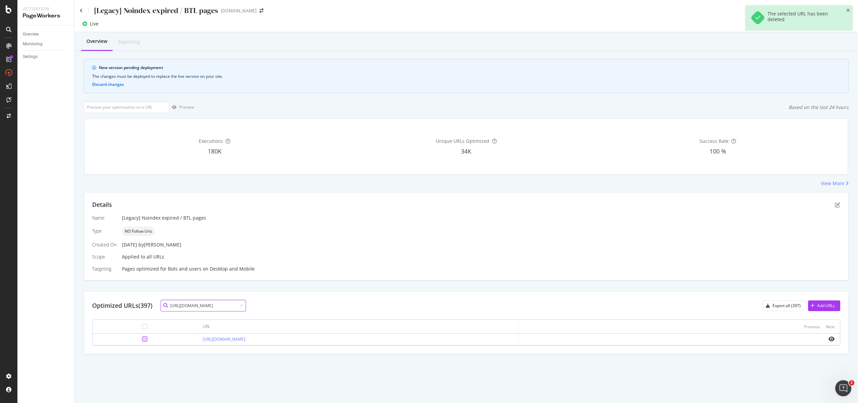
type input "[URL][DOMAIN_NAME]"
click at [142, 340] on div at bounding box center [144, 338] width 5 height 5
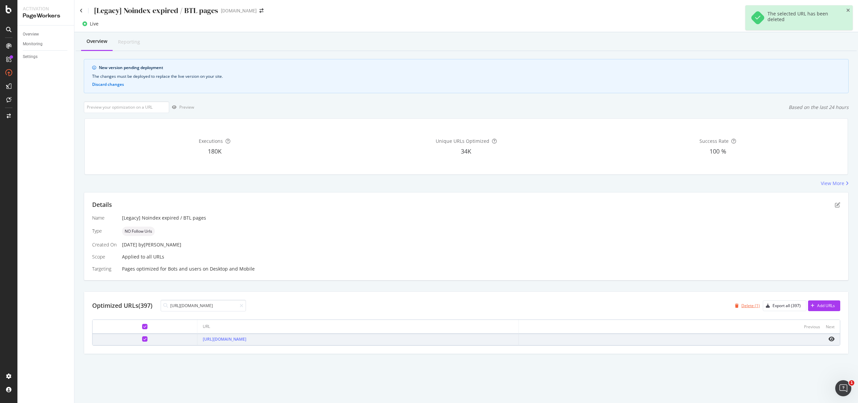
click at [746, 307] on div "Delete (1)" at bounding box center [751, 306] width 18 height 6
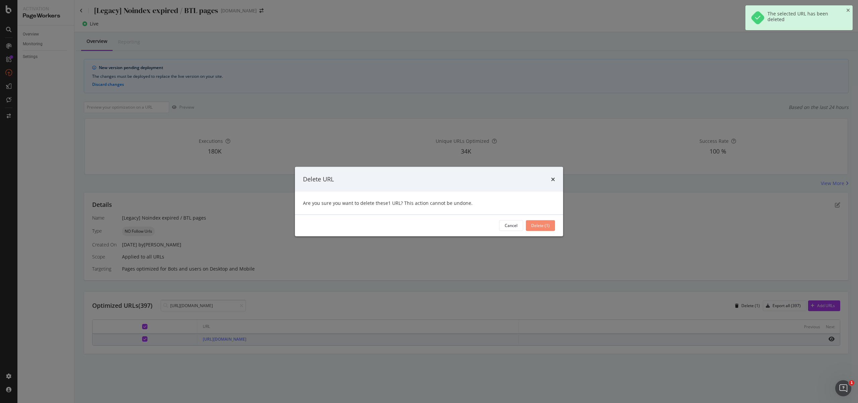
click at [529, 214] on div "Are you sure you want to delete these 1 URL ? This action cannot be undone." at bounding box center [429, 202] width 268 height 23
click at [541, 221] on div "Delete (1)" at bounding box center [540, 225] width 18 height 10
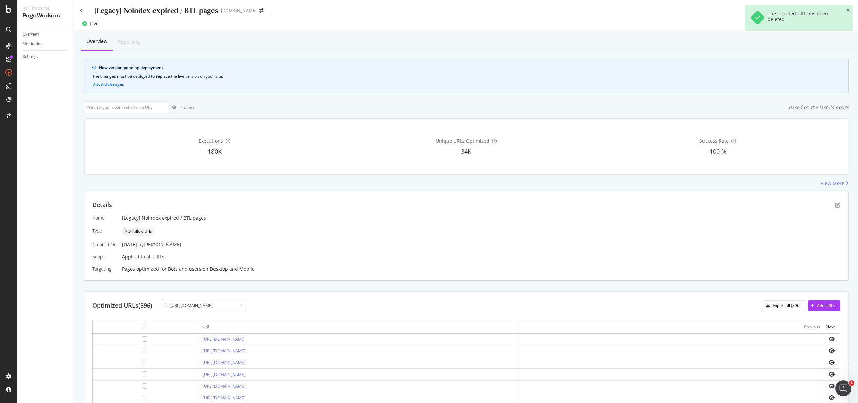
scroll to position [0, 131]
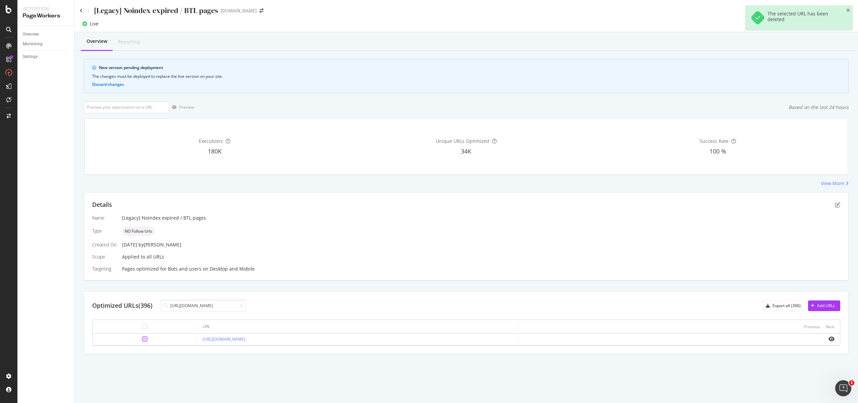
type input "[URL][DOMAIN_NAME]"
click at [142, 339] on div at bounding box center [144, 338] width 5 height 5
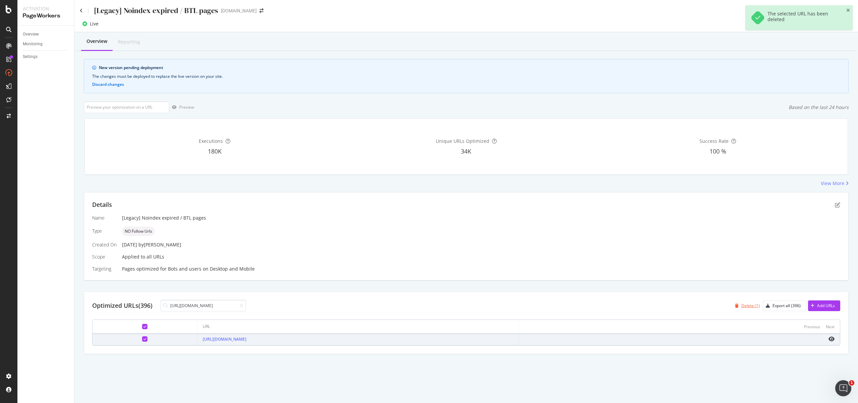
click at [755, 305] on div "Delete (1)" at bounding box center [751, 306] width 18 height 6
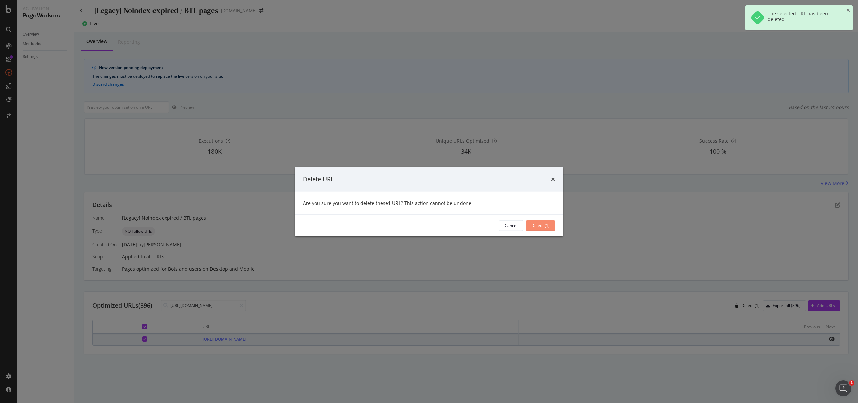
click at [550, 226] on button "Delete (1)" at bounding box center [540, 225] width 29 height 11
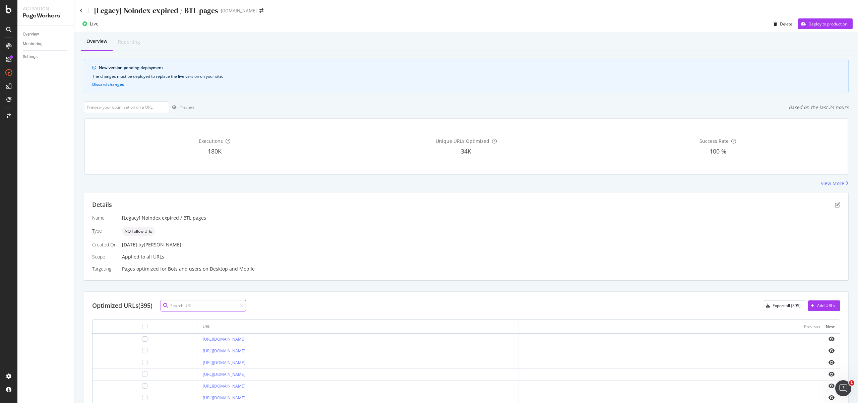
paste input "[URL][DOMAIN_NAME]"
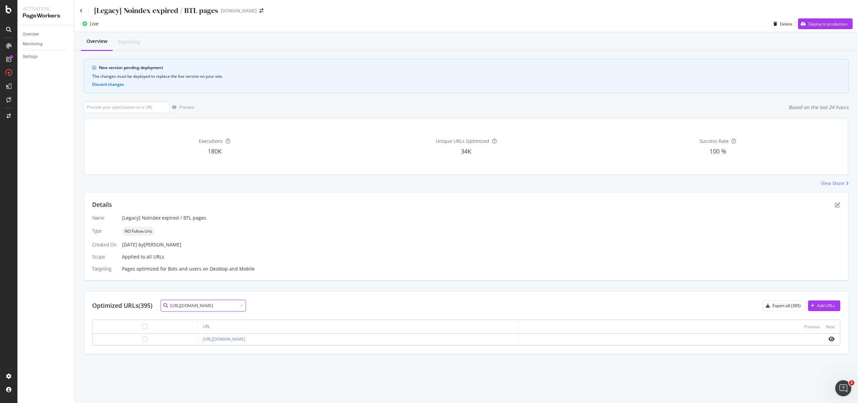
type input "[URL][DOMAIN_NAME]"
click at [130, 339] on div at bounding box center [145, 338] width 94 height 5
click at [142, 338] on div at bounding box center [144, 338] width 5 height 5
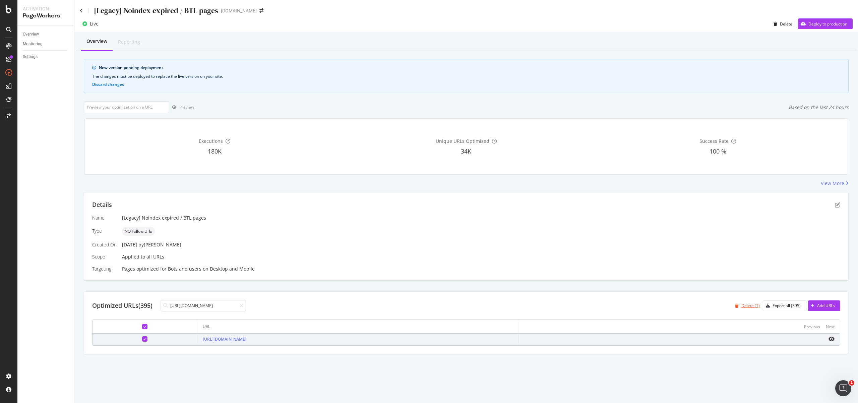
click at [752, 309] on div "Delete (1)" at bounding box center [745, 306] width 27 height 10
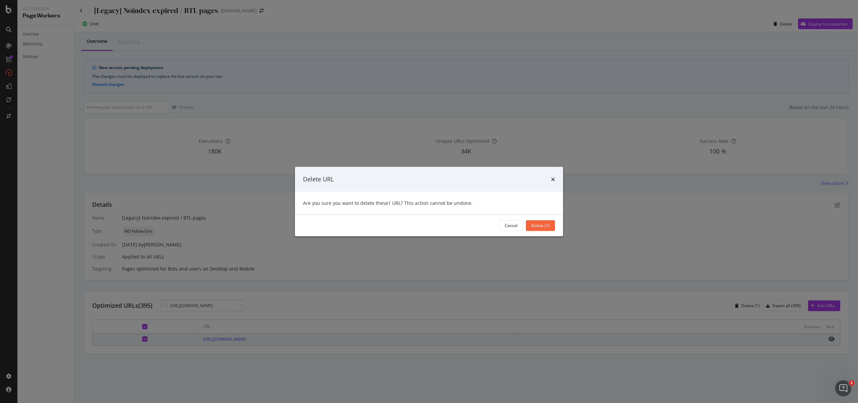
click at [531, 231] on div "Cancel Delete (1)" at bounding box center [429, 225] width 268 height 21
click at [534, 229] on div "Delete (1)" at bounding box center [540, 225] width 18 height 10
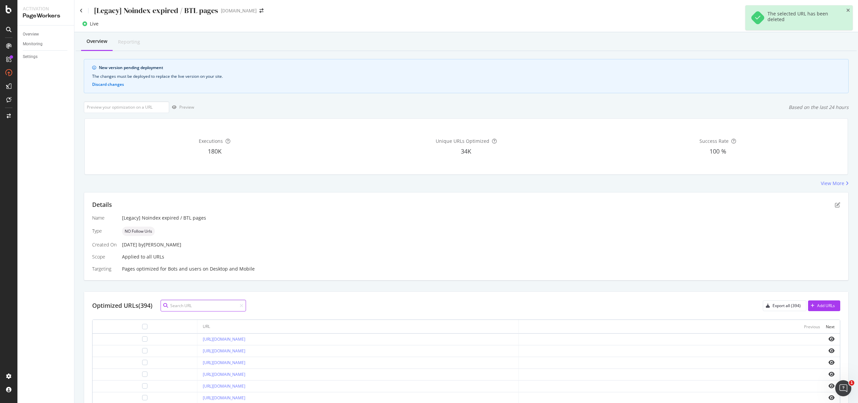
paste input "[URL][DOMAIN_NAME]"
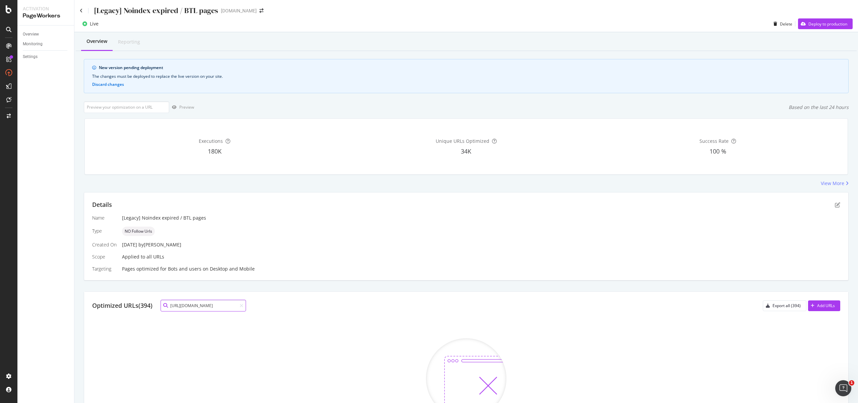
click at [202, 307] on input "[URL][DOMAIN_NAME]" at bounding box center [203, 306] width 85 height 12
paste input "find-x8"
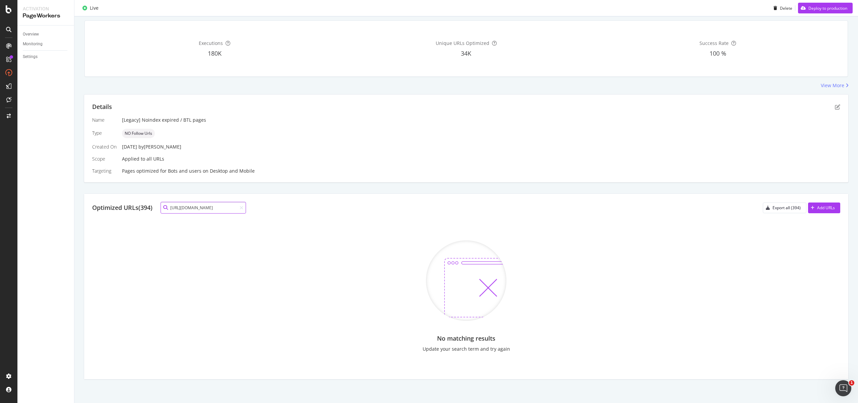
click at [208, 208] on input "[URL][DOMAIN_NAME]" at bounding box center [203, 208] width 85 height 12
paste input "pad-neo-lte"
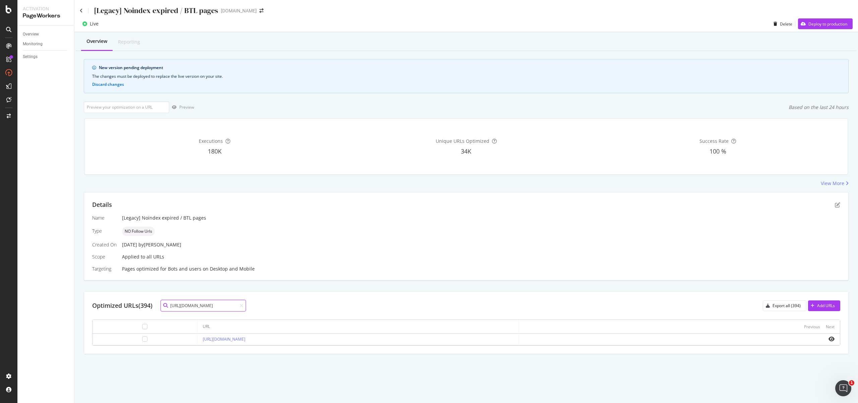
type input "[URL][DOMAIN_NAME]"
click at [142, 340] on div at bounding box center [144, 338] width 5 height 5
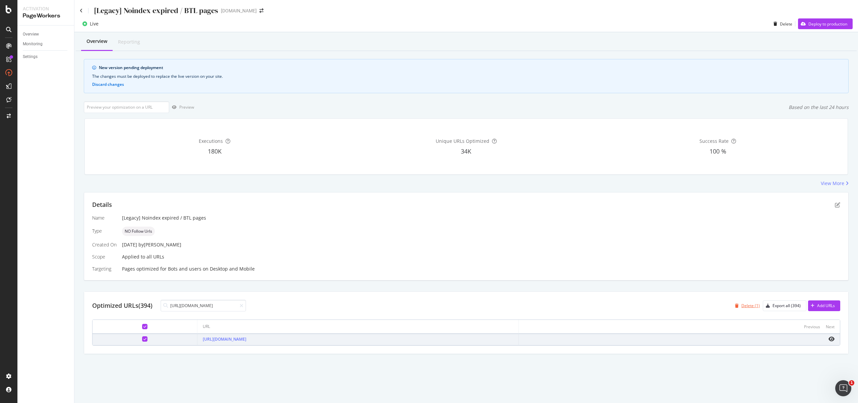
click at [736, 305] on icon "button" at bounding box center [737, 306] width 4 height 4
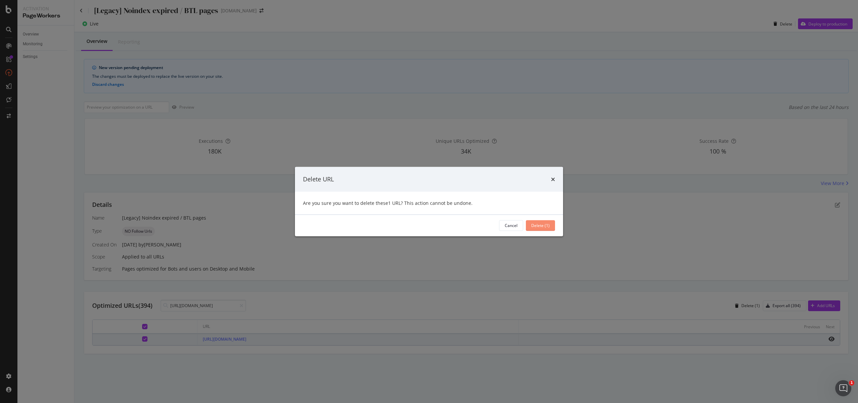
click at [551, 227] on button "Delete (1)" at bounding box center [540, 225] width 29 height 11
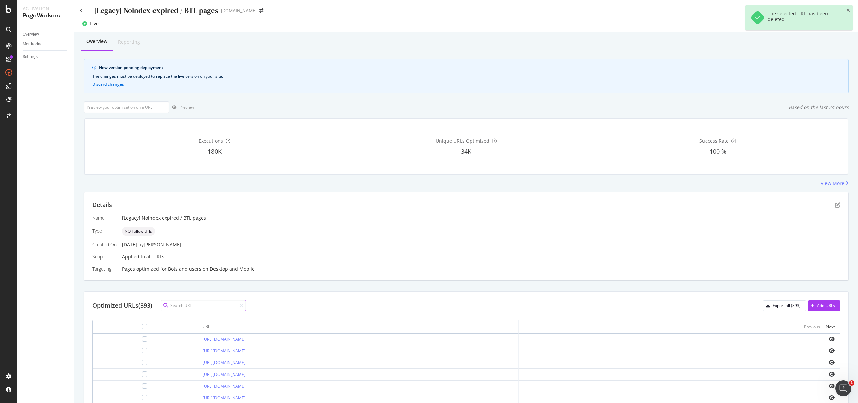
paste input "[URL][DOMAIN_NAME]"
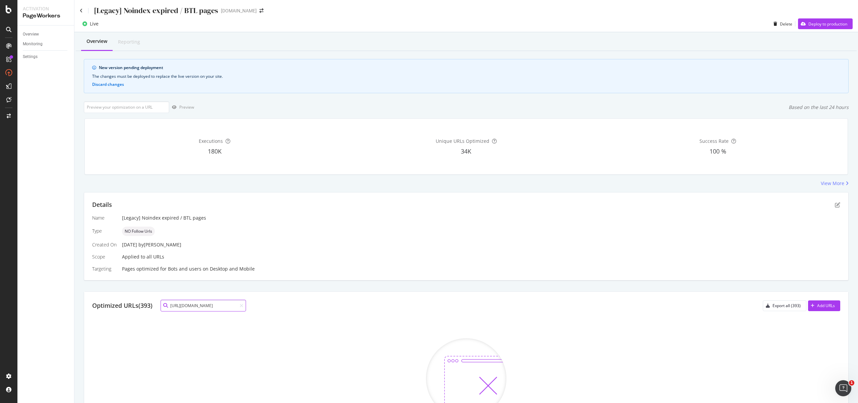
type input "[URL][DOMAIN_NAME]"
drag, startPoint x: 399, startPoint y: 64, endPoint x: 208, endPoint y: 2, distance: 200.2
click at [398, 64] on div "New version pending deployment The changes must be deployed to replace the live…" at bounding box center [466, 76] width 765 height 34
click at [35, 32] on div "Overview" at bounding box center [31, 34] width 16 height 7
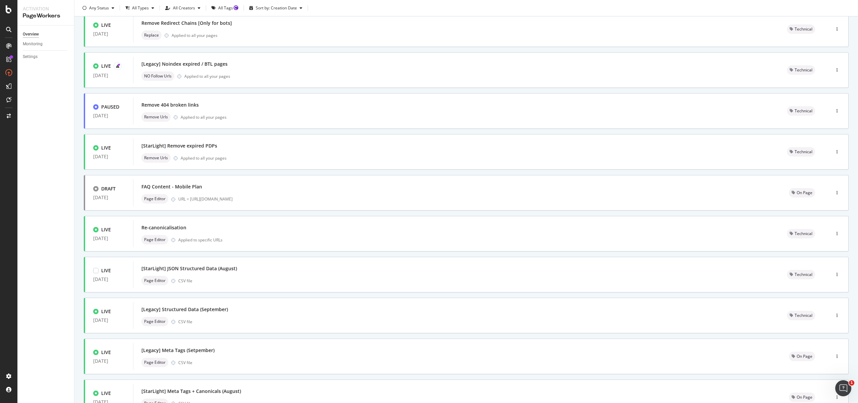
scroll to position [105, 0]
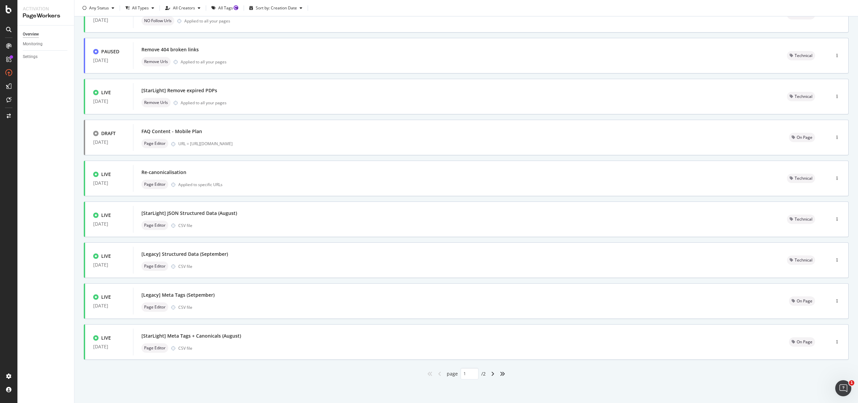
click at [493, 375] on div "angle-right" at bounding box center [492, 373] width 9 height 11
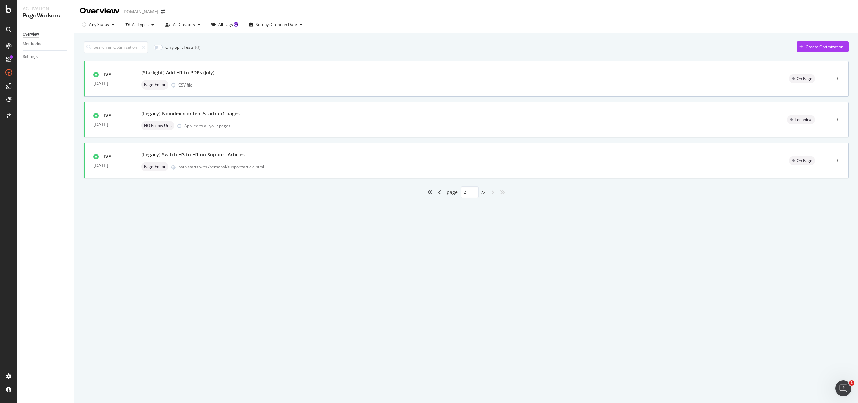
scroll to position [0, 0]
click at [439, 196] on div "angle-left" at bounding box center [439, 192] width 9 height 11
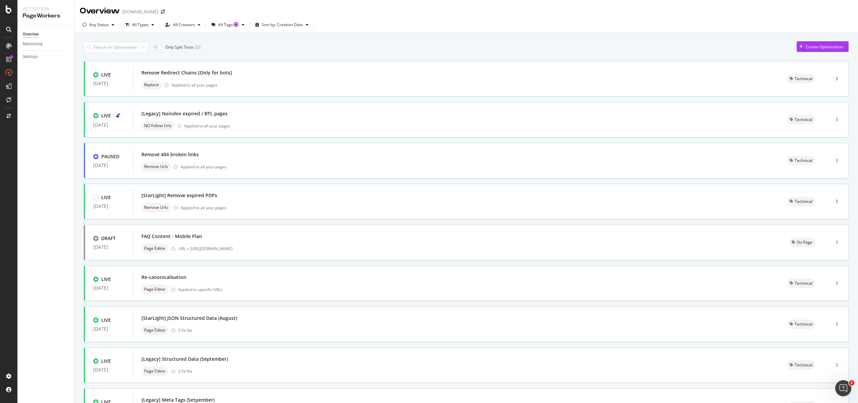
type input "1"
click at [285, 246] on div "URL = https://consumer.starhub.com/personal/store/mobile-plans" at bounding box center [475, 249] width 595 height 6
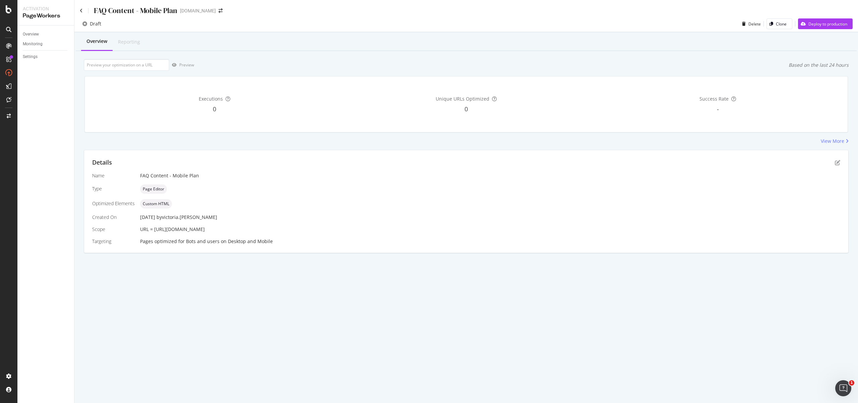
drag, startPoint x: 290, startPoint y: 230, endPoint x: 155, endPoint y: 228, distance: 135.1
click at [155, 228] on div "URL = https://consumer.starhub.com/personal/store/mobile-plans" at bounding box center [490, 229] width 700 height 7
copy span "https://consumer.starhub.com/personal/store/mobile-plans"
click at [132, 67] on input "url" at bounding box center [126, 65] width 85 height 12
paste input "https://consumer.starhub.com/personal/store/mobile-plans"
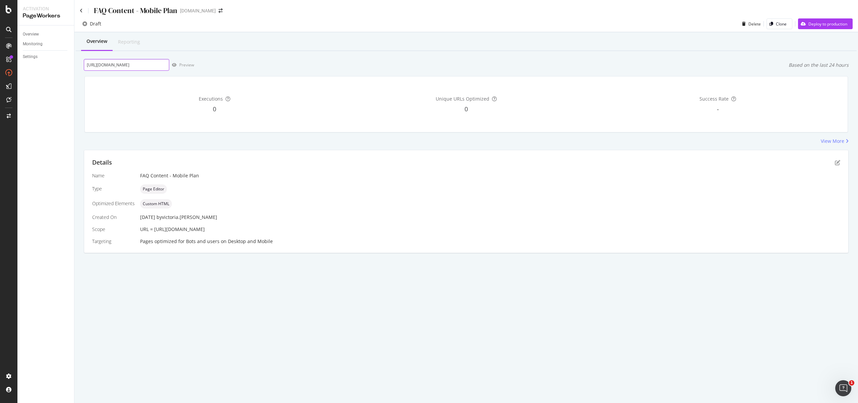
scroll to position [0, 33]
type input "https://consumer.starhub.com/personal/store/mobile-plans"
click at [187, 65] on div "Preview" at bounding box center [186, 65] width 15 height 6
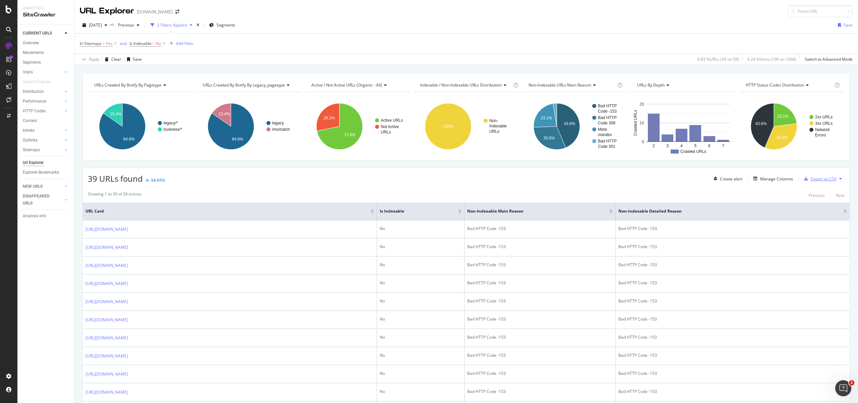
click at [820, 181] on div "Export as CSV" at bounding box center [824, 179] width 26 height 6
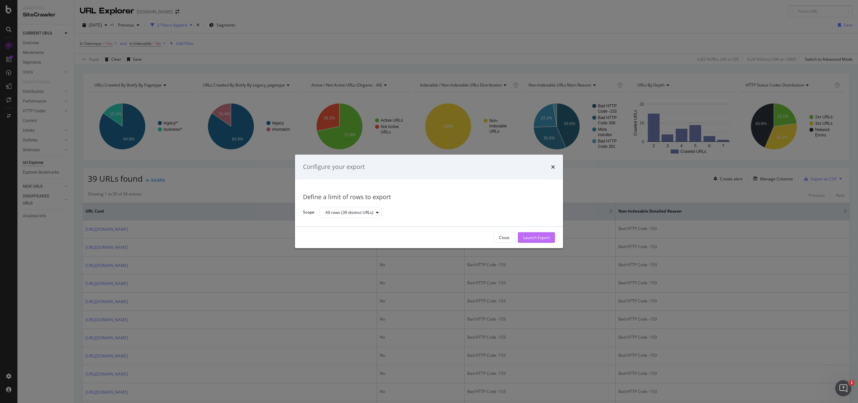
drag, startPoint x: 557, startPoint y: 234, endPoint x: 551, endPoint y: 236, distance: 5.6
click at [556, 235] on div "Close Launch Export" at bounding box center [429, 237] width 268 height 21
click at [530, 240] on div "Launch Export" at bounding box center [536, 238] width 26 height 10
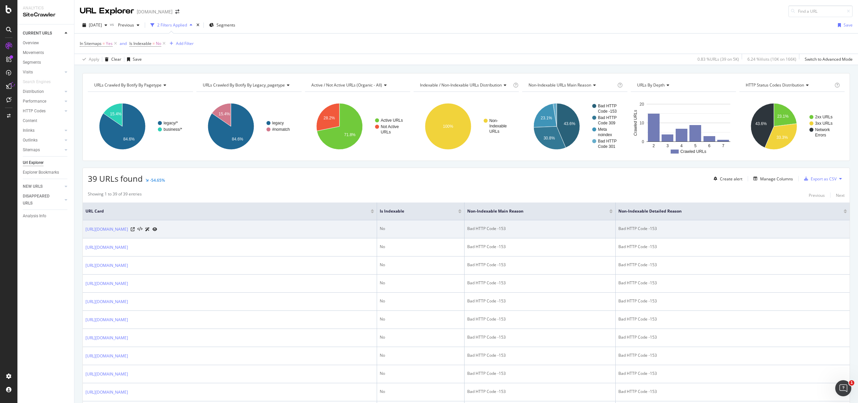
click at [619, 230] on div "Bad HTTP Code -153" at bounding box center [733, 229] width 229 height 6
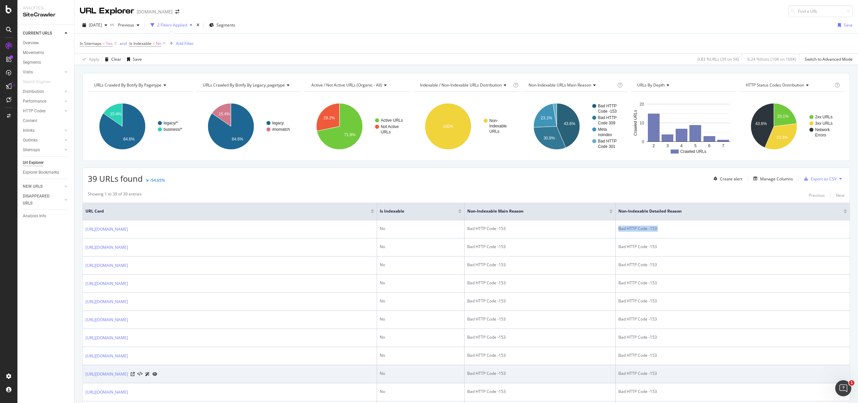
copy tbody "Bad HTTP Code -153"
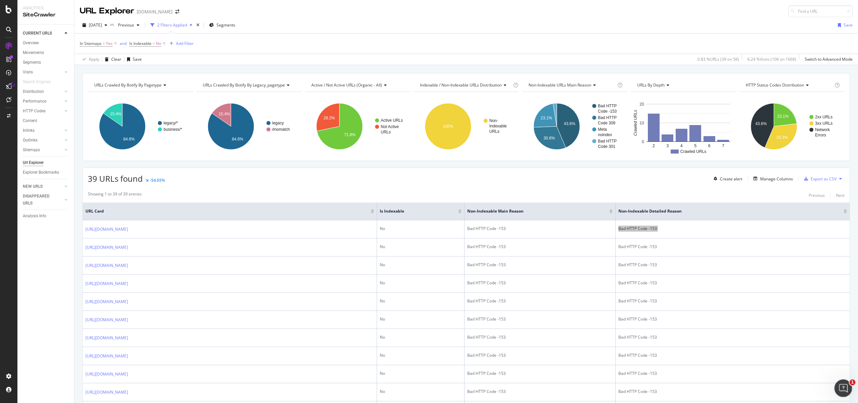
click at [837, 386] on div "Open Intercom Messenger" at bounding box center [842, 387] width 22 height 22
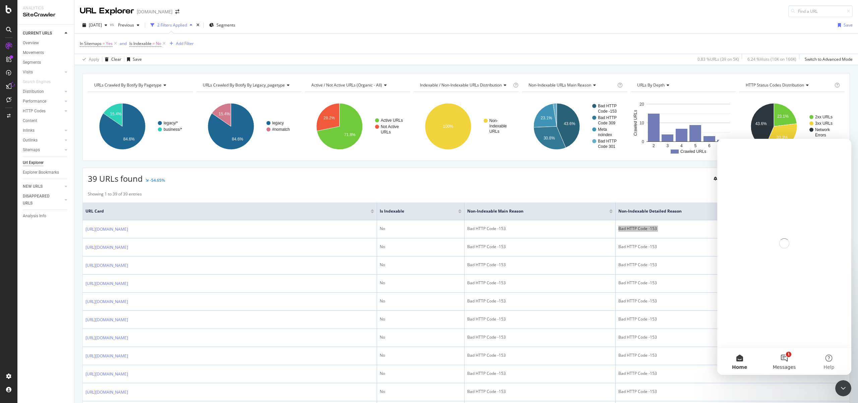
click at [788, 361] on button "1 Messages" at bounding box center [784, 361] width 45 height 27
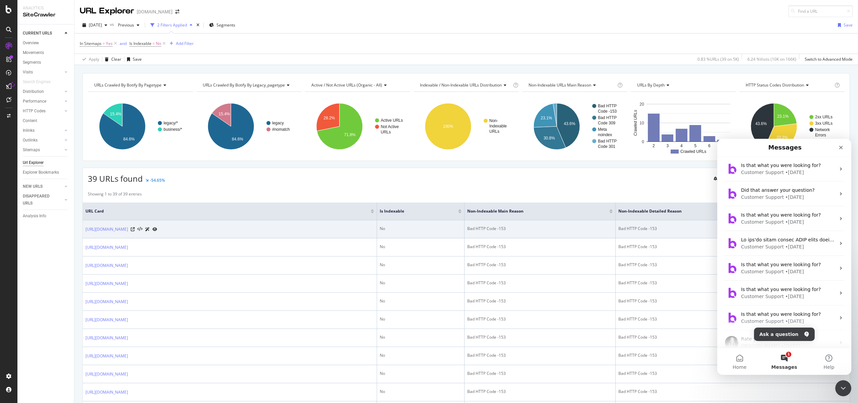
drag, startPoint x: 196, startPoint y: 234, endPoint x: 83, endPoint y: 233, distance: 113.0
click at [83, 233] on td "[URL][DOMAIN_NAME]" at bounding box center [230, 229] width 294 height 18
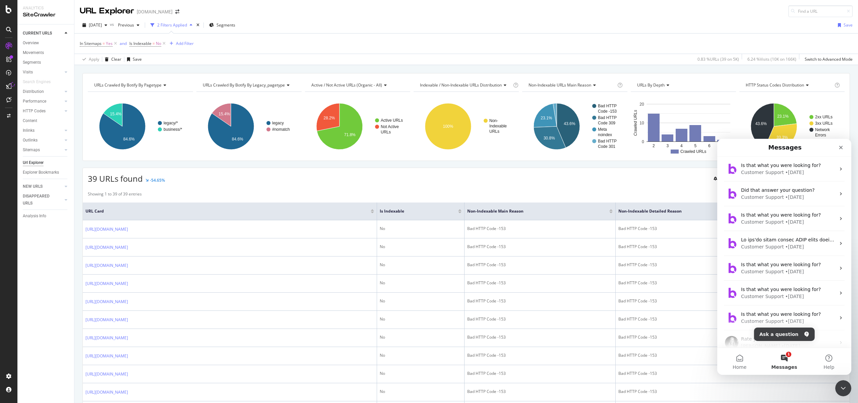
click at [70, 242] on div "CURRENT URLS Overview Movements Segments Visits Analysis Orphan URLs Search Eng…" at bounding box center [45, 213] width 57 height 378
click at [776, 336] on button "Ask a question" at bounding box center [784, 334] width 61 height 13
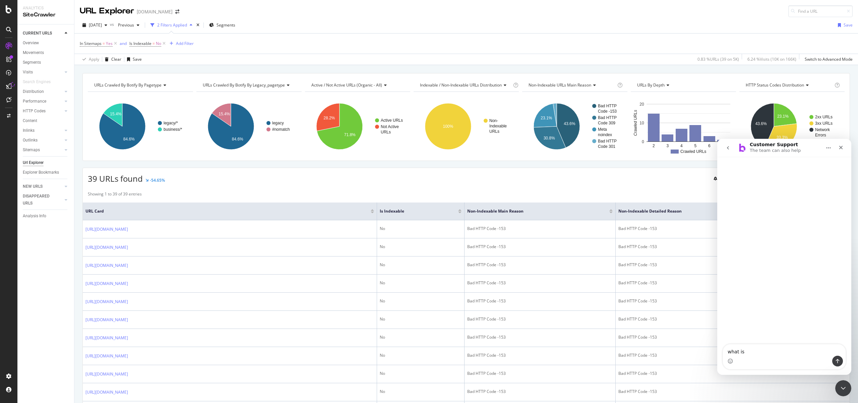
type textarea "what is Bad HTTP Code -153"
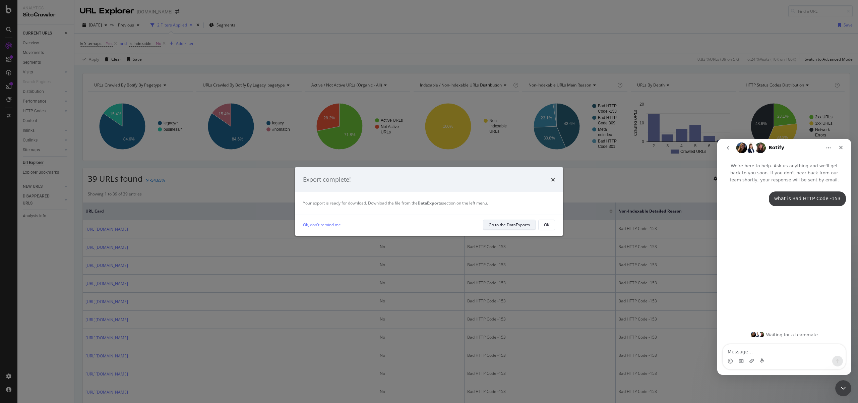
click at [518, 225] on div "Go to the DataExports" at bounding box center [509, 225] width 41 height 6
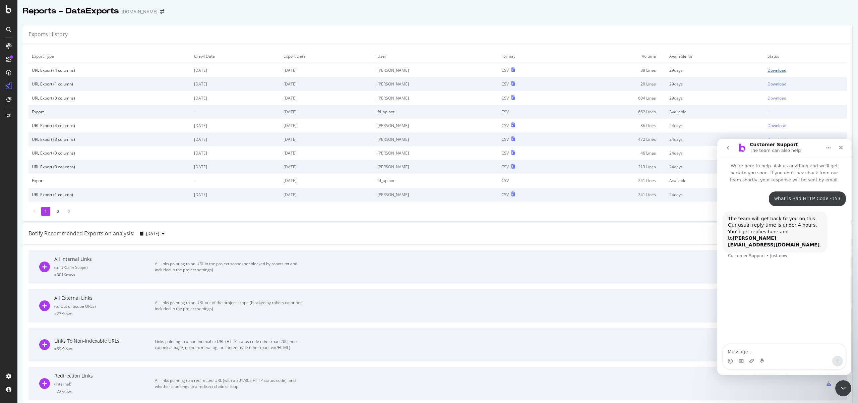
click at [771, 69] on div "Download" at bounding box center [777, 70] width 19 height 6
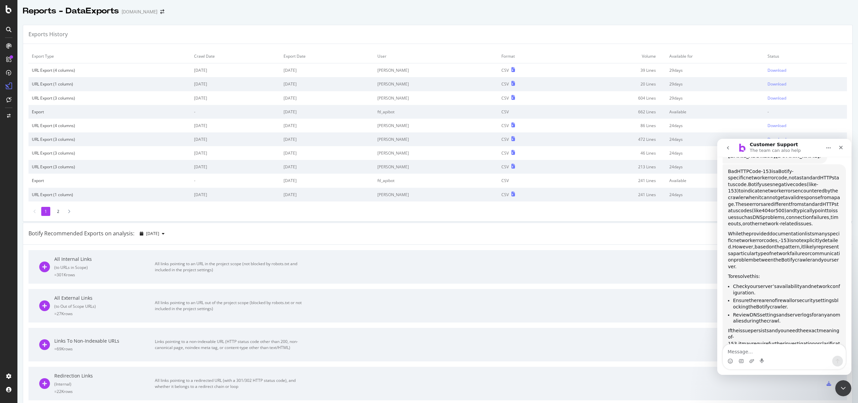
scroll to position [85, 0]
